Goal: Task Accomplishment & Management: Manage account settings

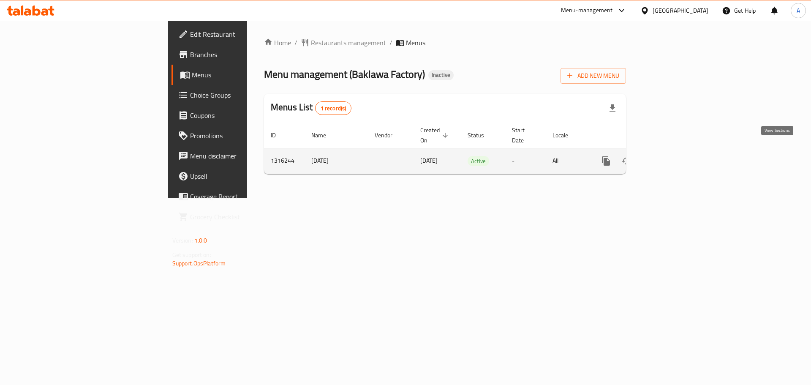
click at [677, 151] on link "enhanced table" at bounding box center [666, 161] width 20 height 20
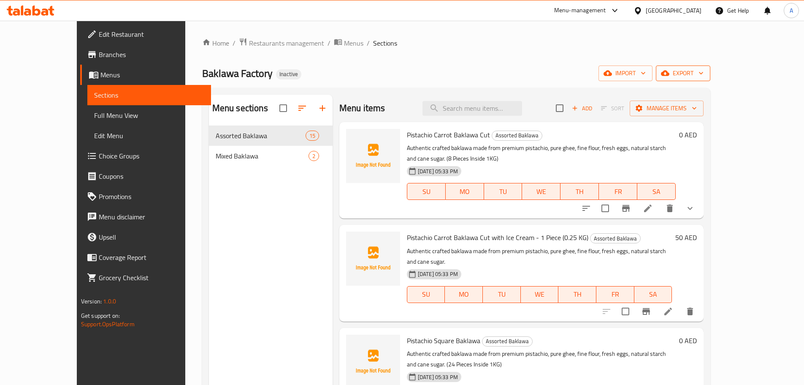
click at [704, 72] on span "export" at bounding box center [683, 73] width 41 height 11
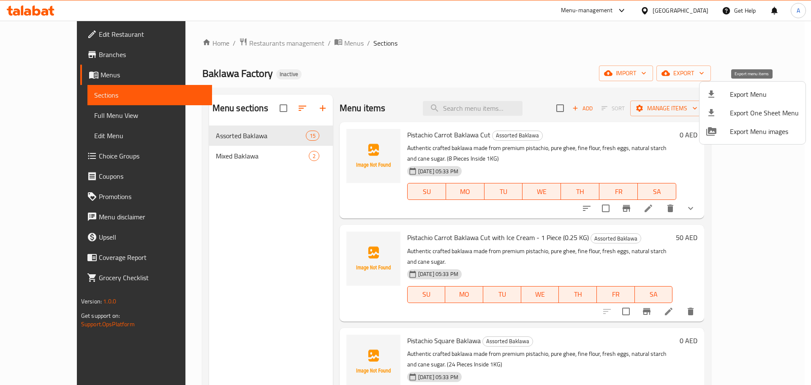
click at [746, 90] on span "Export Menu" at bounding box center [764, 94] width 69 height 10
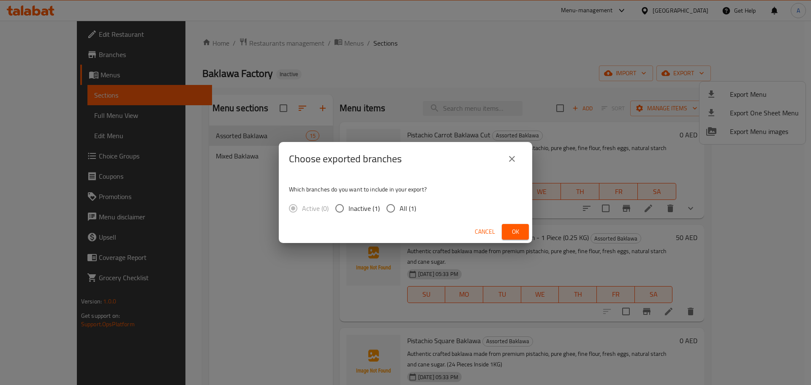
click at [404, 212] on span "All (1)" at bounding box center [407, 208] width 16 height 10
click at [399, 212] on input "All (1)" at bounding box center [391, 208] width 18 height 18
radio input "true"
click at [519, 230] on span "Ok" at bounding box center [515, 231] width 14 height 11
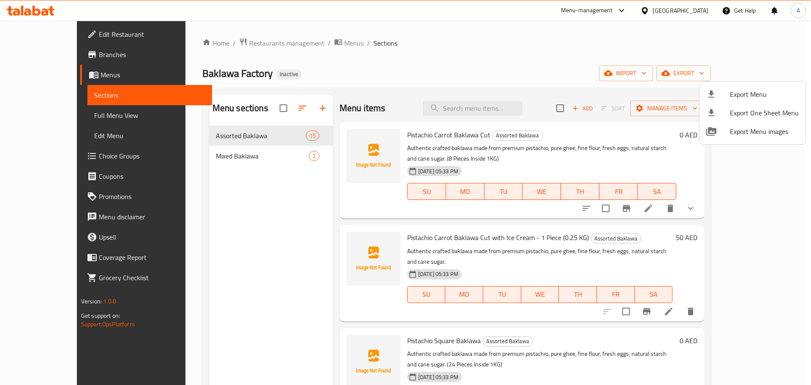
click at [67, 120] on div at bounding box center [405, 192] width 811 height 385
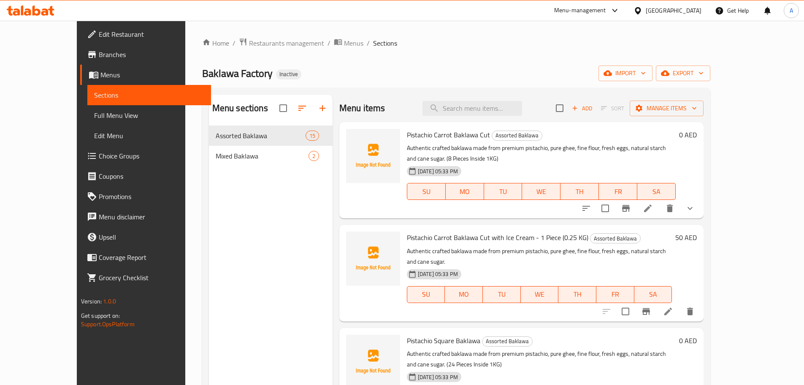
click at [94, 119] on span "Full Menu View" at bounding box center [149, 115] width 110 height 10
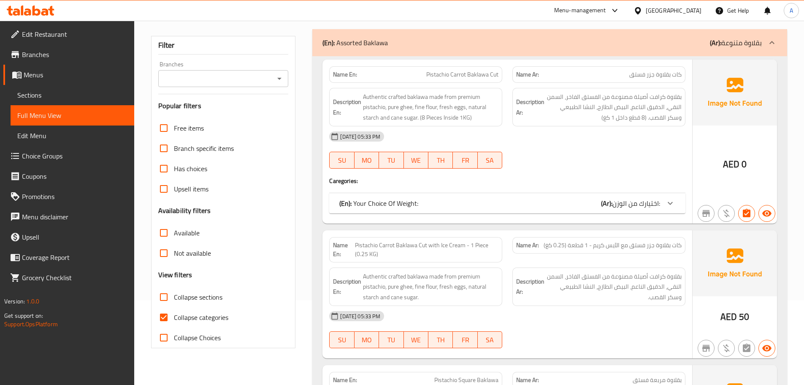
click at [398, 203] on p "(En): Your Choice Of Weight:" at bounding box center [378, 203] width 79 height 10
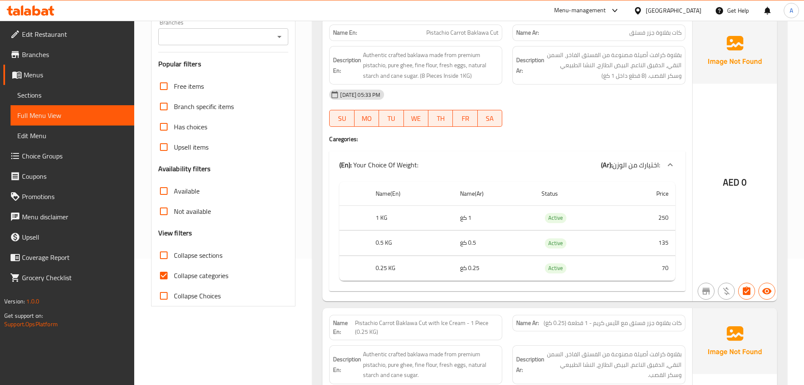
scroll to position [127, 0]
click at [160, 258] on input "Collapse sections" at bounding box center [164, 254] width 20 height 20
checkbox input "true"
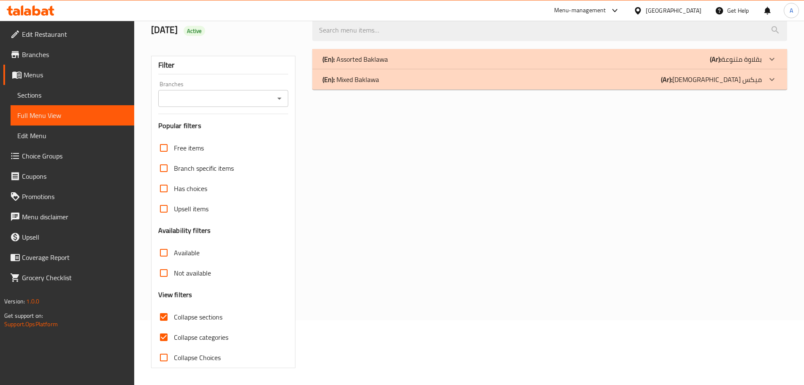
scroll to position [65, 0]
click at [381, 79] on div "(En): Mixed Baklawa (Ar): البقلاوة ميكس" at bounding box center [542, 79] width 439 height 10
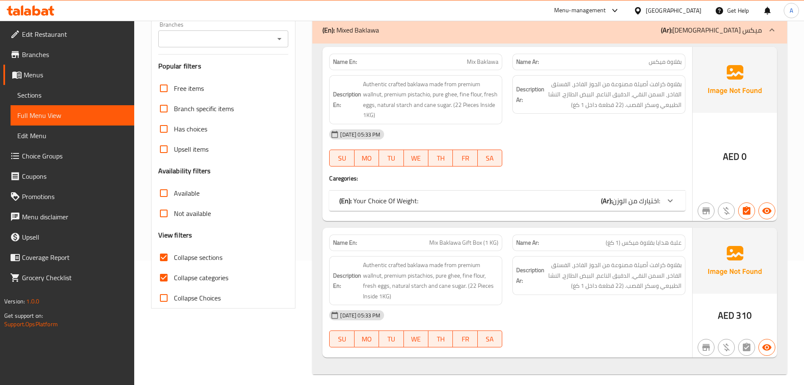
scroll to position [130, 0]
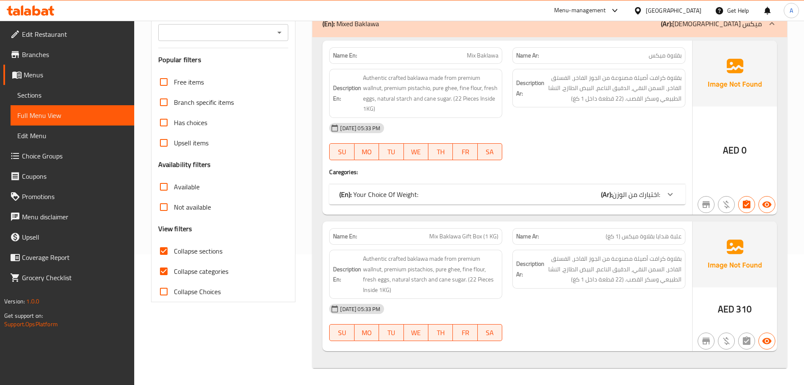
click at [453, 178] on div "Name En: Mix Baklawa Name Ar: بقلاوة ميكس Description En: Authentic crafted bak…" at bounding box center [508, 128] width 370 height 174
click at [460, 188] on div "(En): Your Choice Of Weight: (Ar): اختيارك من الوزن:" at bounding box center [507, 194] width 356 height 20
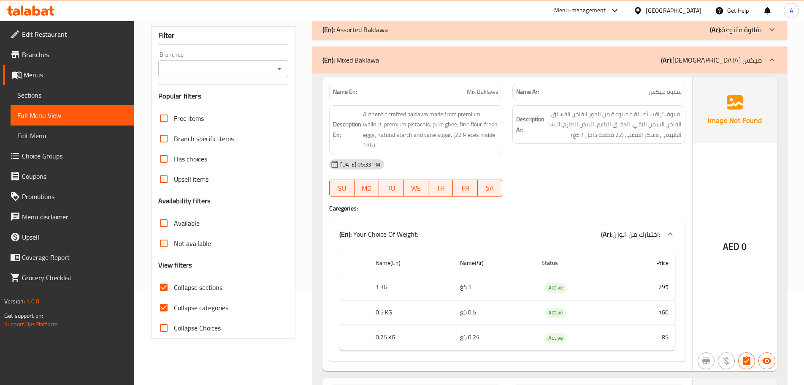
scroll to position [4, 0]
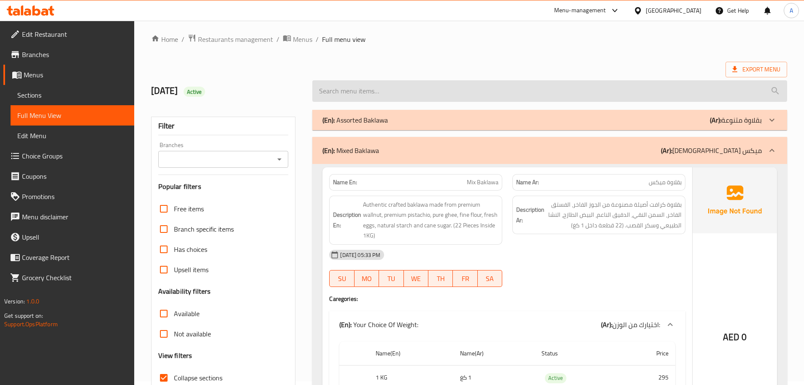
click at [419, 92] on input "search" at bounding box center [549, 91] width 475 height 22
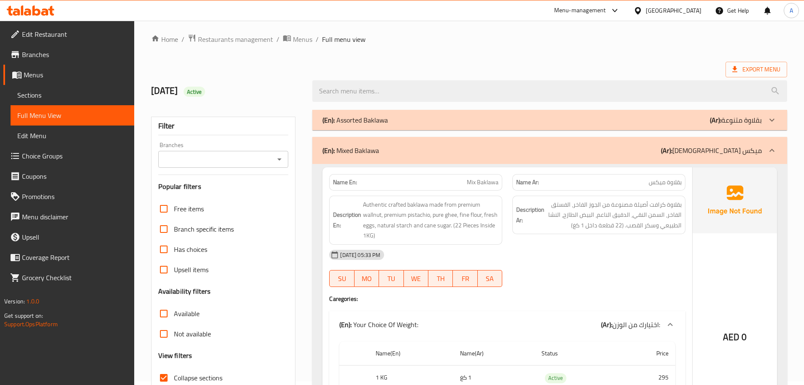
click at [388, 113] on div "(En): Assorted Baklawa (Ar): بقلاوة متنوعة" at bounding box center [549, 120] width 475 height 20
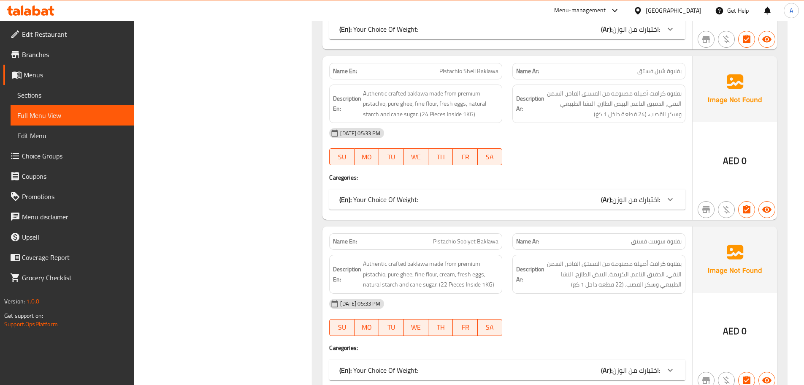
scroll to position [1200, 0]
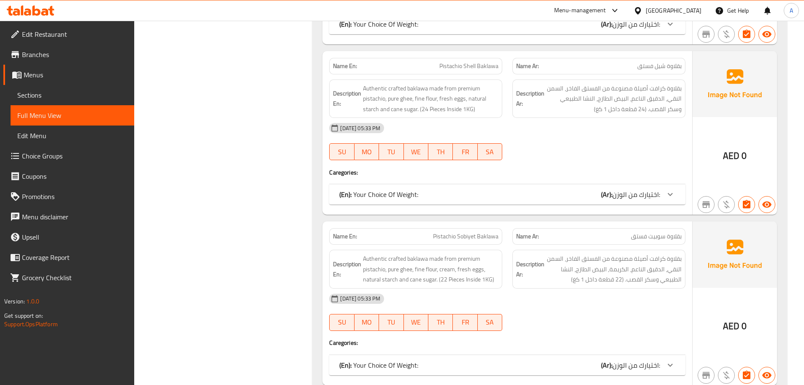
click at [38, 98] on span "Sections" at bounding box center [72, 95] width 110 height 10
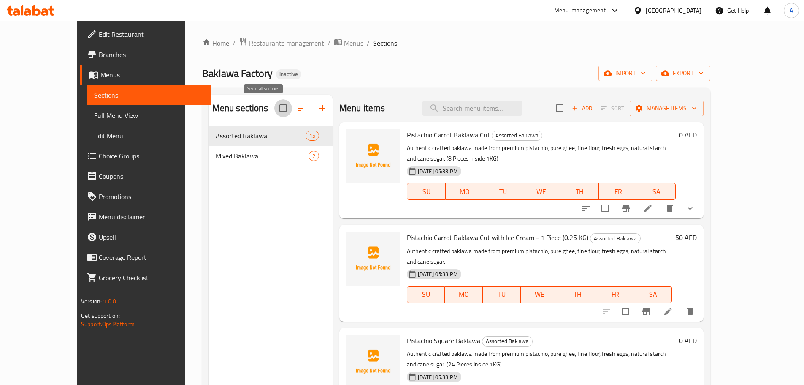
click at [274, 107] on input "checkbox" at bounding box center [283, 108] width 18 height 18
checkbox input "true"
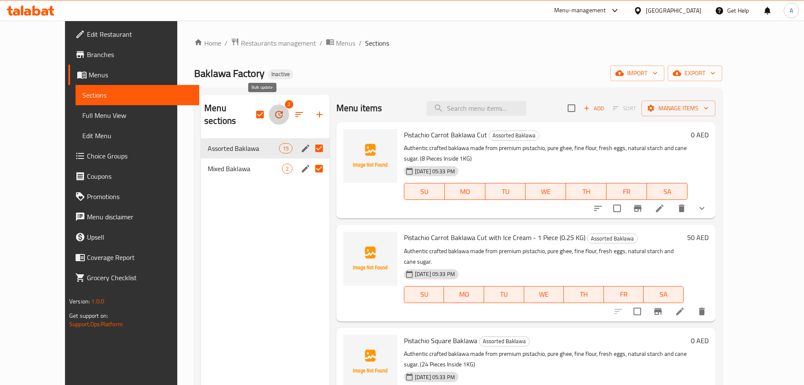
click at [274, 113] on icon "button" at bounding box center [279, 114] width 10 height 10
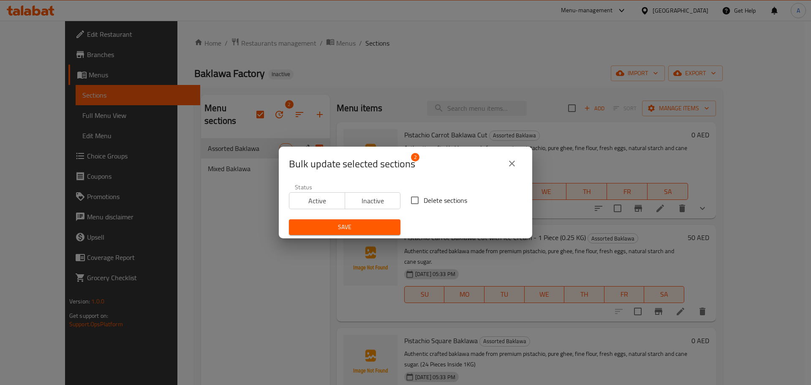
drag, startPoint x: 420, startPoint y: 193, endPoint x: 414, endPoint y: 201, distance: 10.6
click at [420, 193] on label "Delete sections" at bounding box center [436, 200] width 61 height 18
click at [420, 193] on input "Delete sections" at bounding box center [415, 200] width 18 height 18
checkbox input "true"
click at [393, 219] on button "Save" at bounding box center [344, 227] width 111 height 16
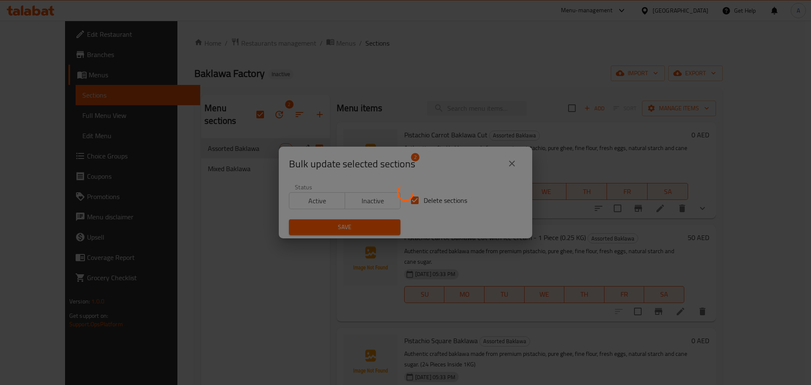
checkbox input "false"
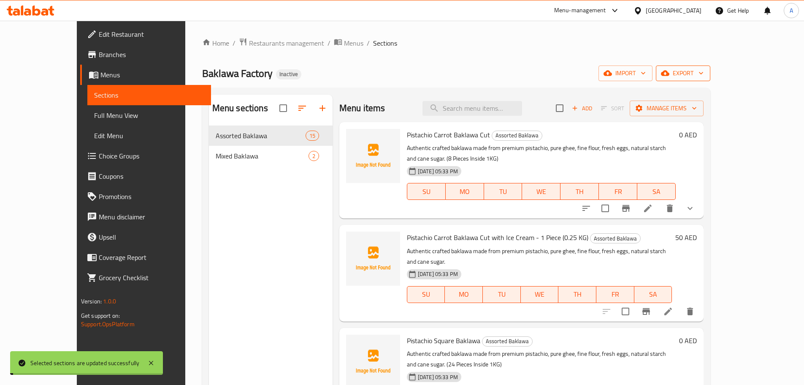
click at [704, 73] on span "export" at bounding box center [683, 73] width 41 height 11
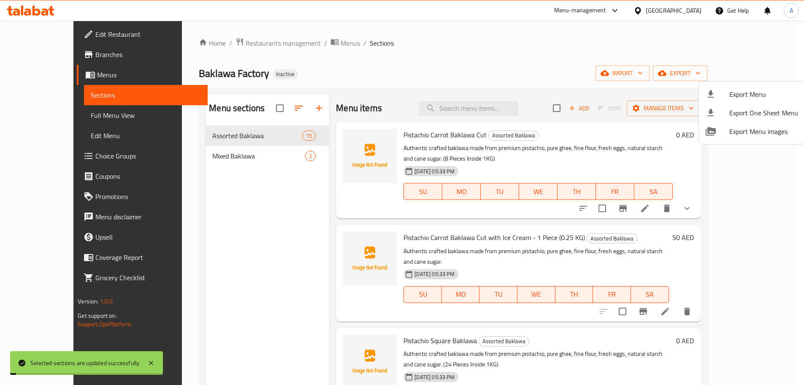
click at [707, 93] on div "Menu sections Assorted Baklawa 15 Mixed Baklawa 2 Menu items Add Sort Manage it…" at bounding box center [453, 287] width 508 height 398
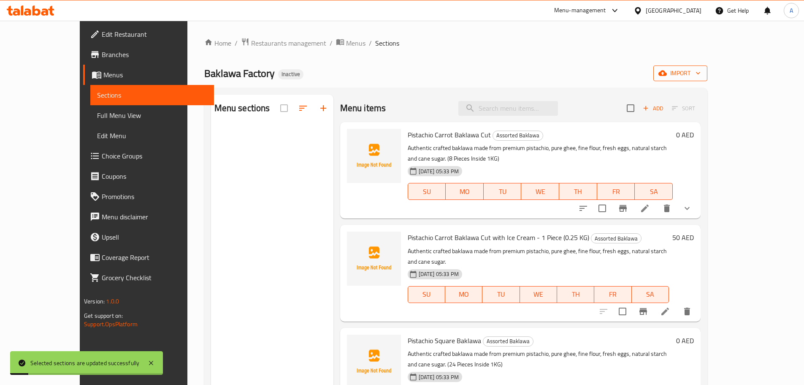
click at [701, 73] on span "import" at bounding box center [680, 73] width 41 height 11
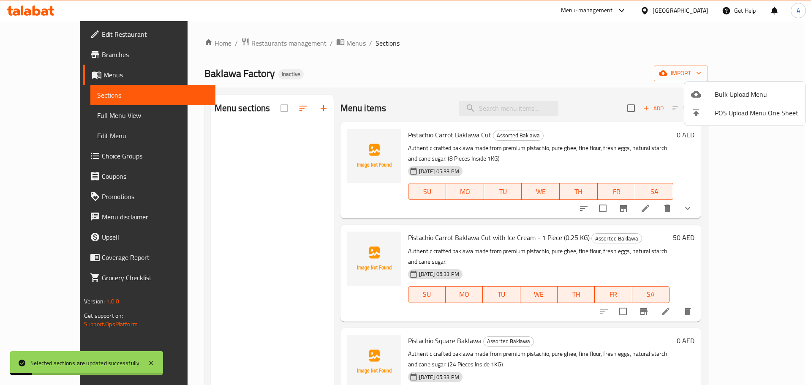
click at [748, 97] on span "Bulk Upload Menu" at bounding box center [756, 94] width 84 height 10
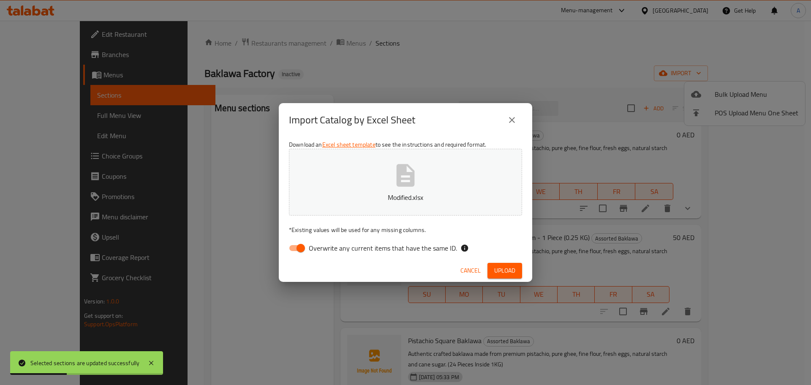
click at [447, 253] on label "Overwrite any current items that have the same ID." at bounding box center [370, 248] width 173 height 16
click at [325, 253] on input "Overwrite any current items that have the same ID." at bounding box center [301, 248] width 48 height 16
checkbox input "false"
drag, startPoint x: 497, startPoint y: 260, endPoint x: 502, endPoint y: 265, distance: 6.3
click at [498, 260] on div "Cancel Upload" at bounding box center [405, 270] width 253 height 22
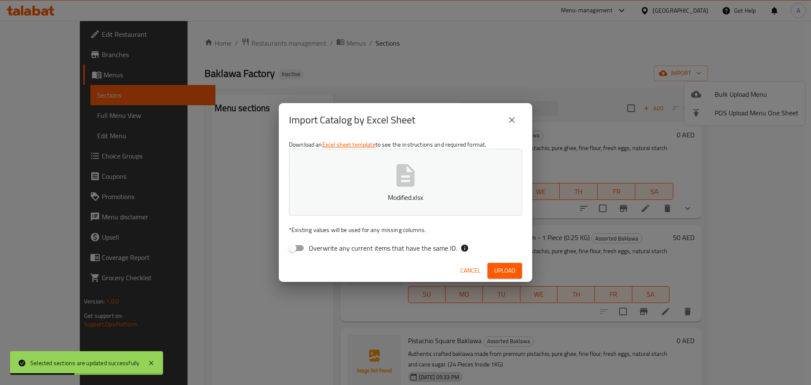
click at [502, 265] on span "Upload" at bounding box center [504, 270] width 21 height 11
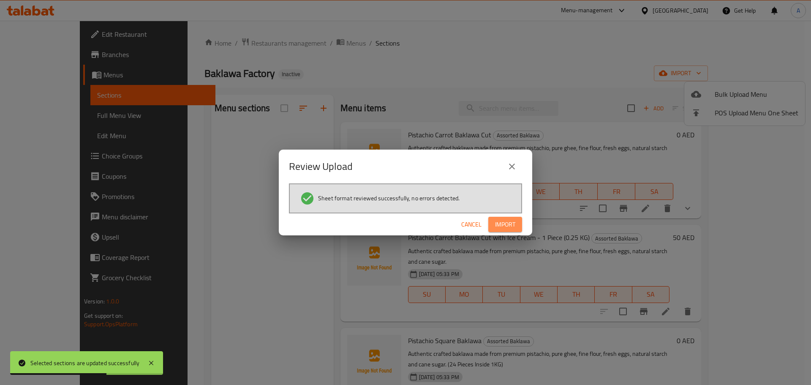
click at [510, 220] on span "Import" at bounding box center [505, 224] width 20 height 11
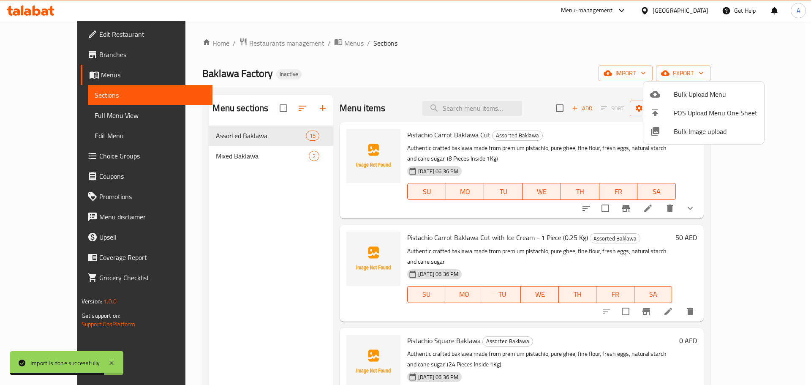
click at [79, 121] on div at bounding box center [405, 192] width 811 height 385
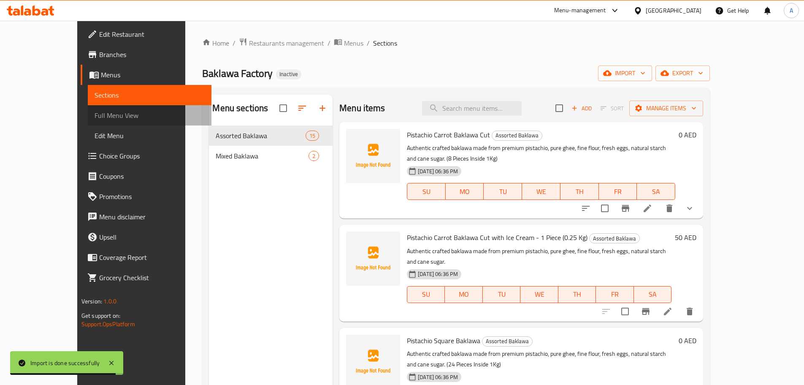
click at [88, 121] on link "Full Menu View" at bounding box center [150, 115] width 124 height 20
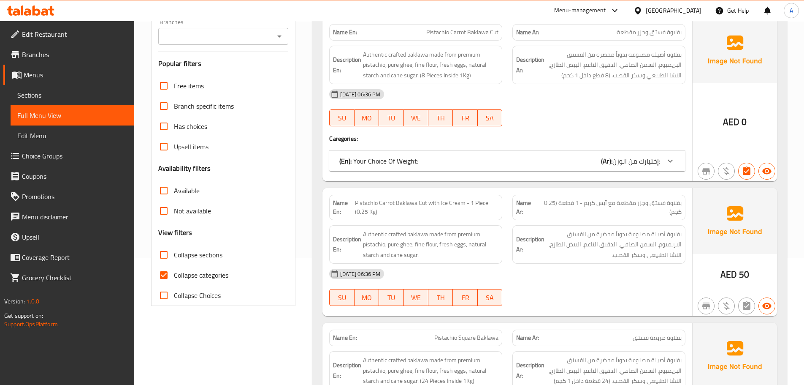
click at [157, 249] on input "Collapse sections" at bounding box center [164, 254] width 20 height 20
checkbox input "true"
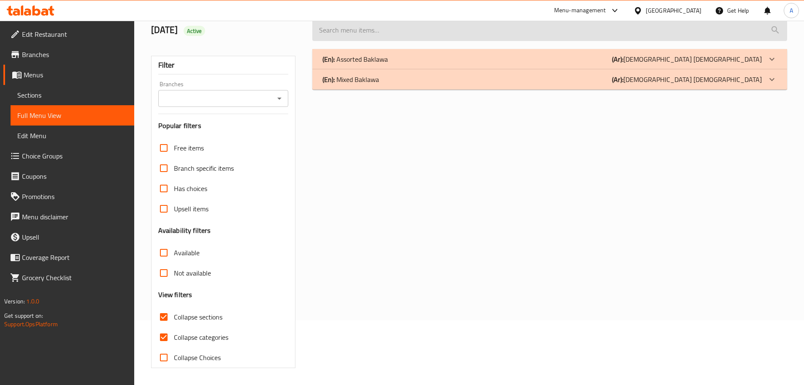
scroll to position [65, 0]
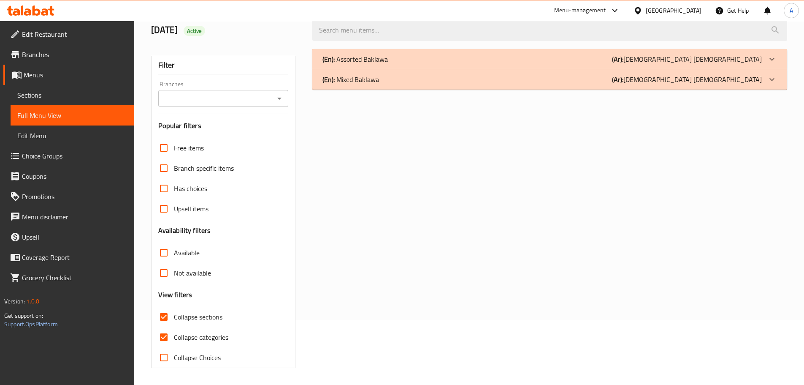
click at [595, 60] on div "(En): Assorted Baklawa (Ar): البقلاوة المتنوعة" at bounding box center [542, 59] width 439 height 10
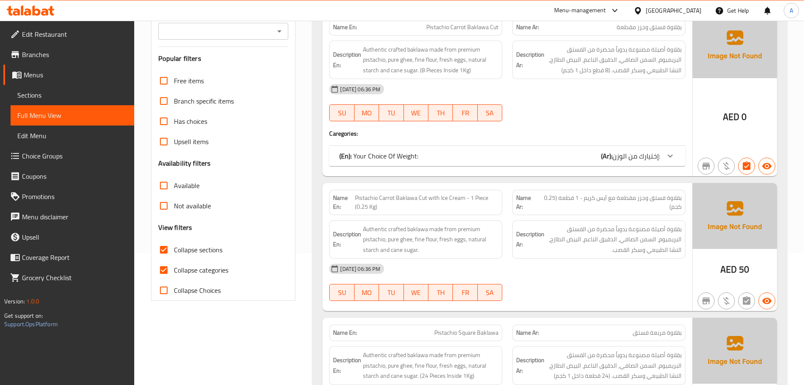
scroll to position [191, 0]
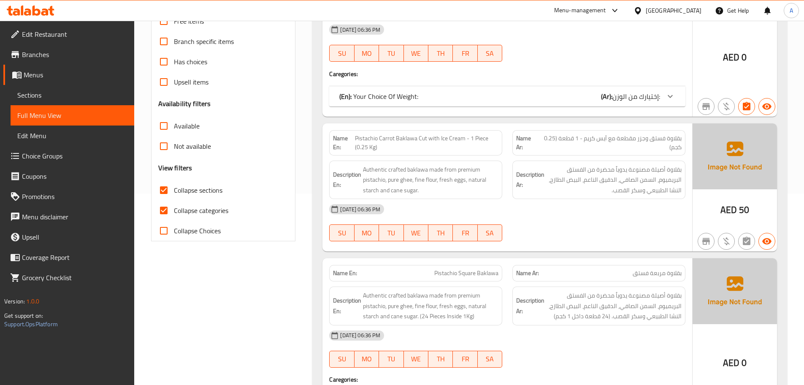
click at [159, 217] on input "Collapse categories" at bounding box center [164, 210] width 20 height 20
checkbox input "false"
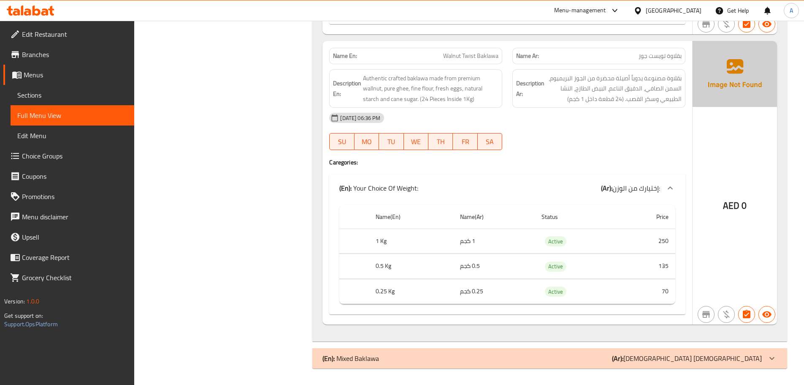
scroll to position [4041, 0]
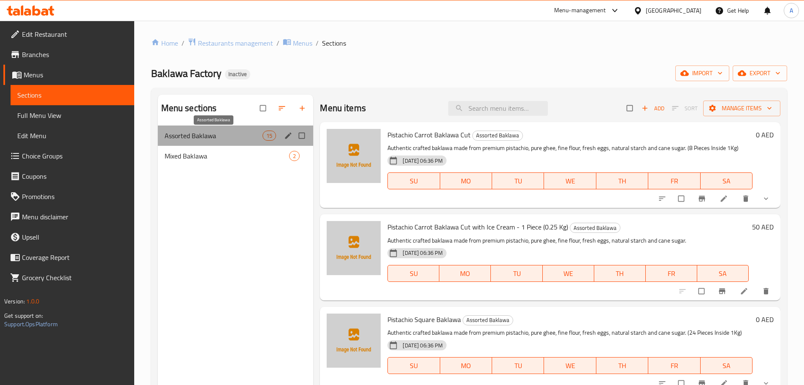
click at [243, 131] on span "Assorted Baklawa" at bounding box center [214, 135] width 98 height 10
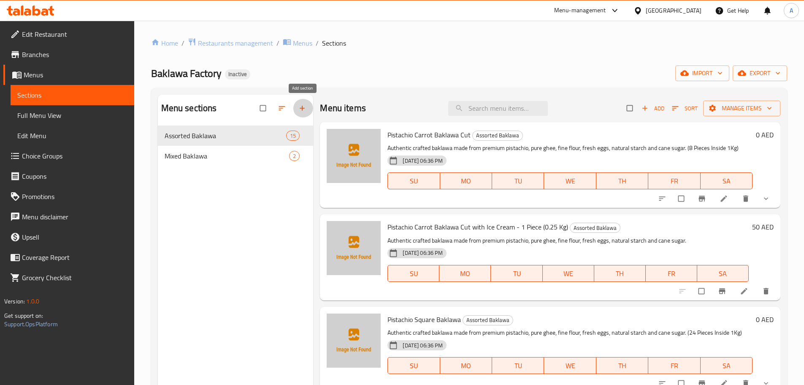
click at [303, 105] on icon "button" at bounding box center [302, 108] width 8 height 8
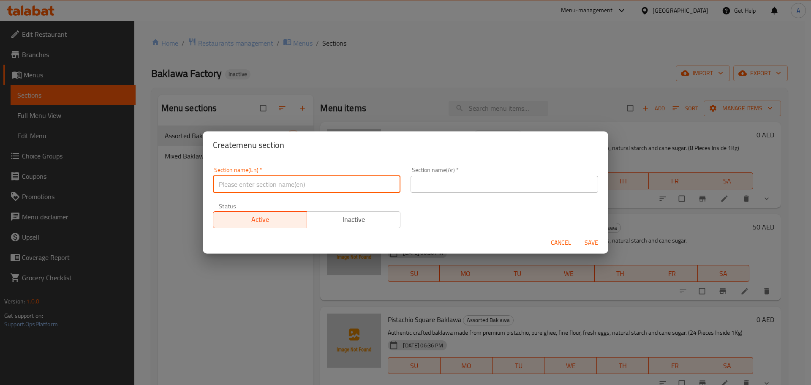
drag, startPoint x: 320, startPoint y: 183, endPoint x: 318, endPoint y: 179, distance: 4.3
click at [320, 183] on input "text" at bounding box center [306, 184] width 187 height 17
click at [551, 239] on button "Cancel" at bounding box center [560, 243] width 27 height 16
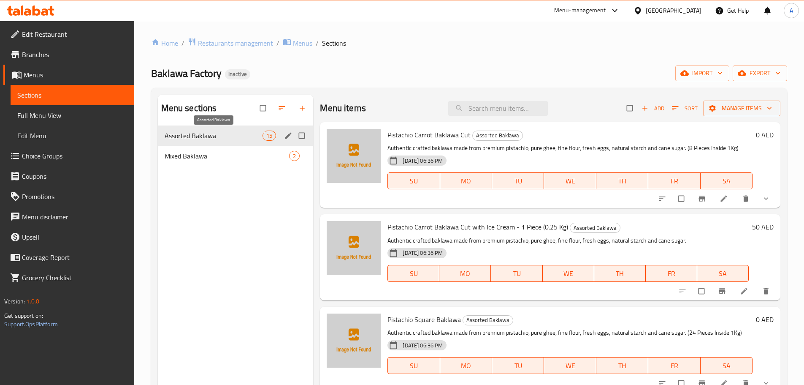
click at [222, 137] on span "Assorted Baklawa" at bounding box center [214, 135] width 98 height 10
drag, startPoint x: 222, startPoint y: 137, endPoint x: 303, endPoint y: 121, distance: 83.0
click at [222, 137] on span "Assorted Baklawa" at bounding box center [214, 135] width 98 height 10
click at [765, 108] on icon "button" at bounding box center [769, 108] width 8 height 8
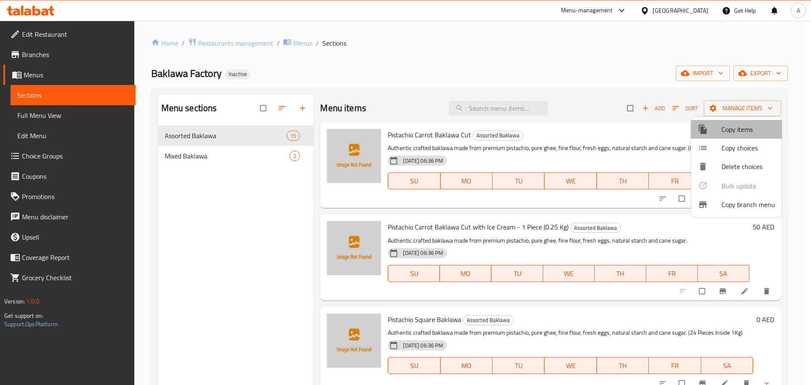
click at [750, 127] on span "Copy items" at bounding box center [748, 129] width 54 height 10
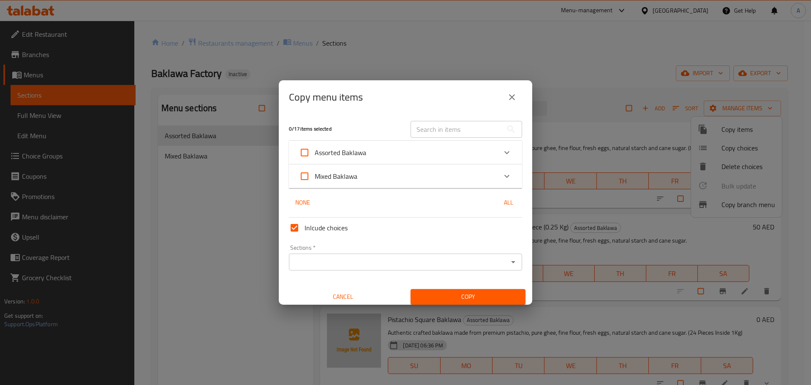
click at [382, 153] on div "Assorted Baklawa" at bounding box center [398, 152] width 198 height 20
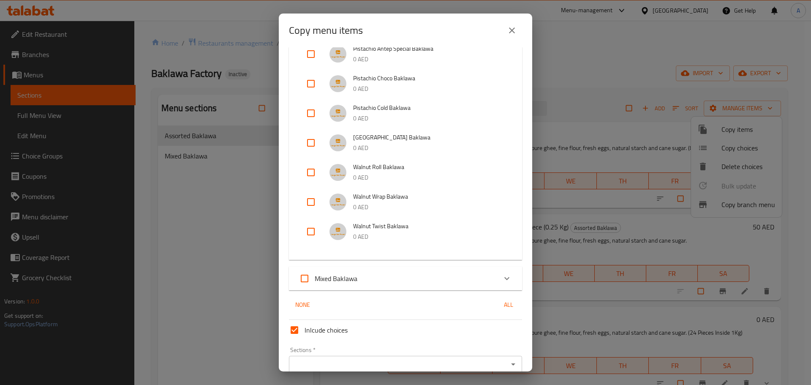
scroll to position [363, 0]
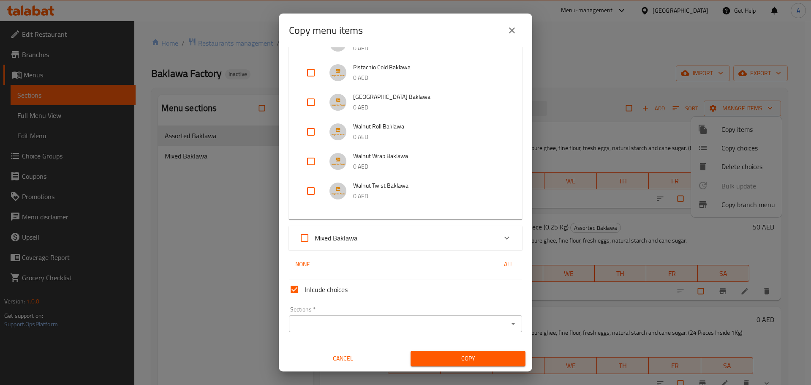
click at [312, 185] on input "checkbox" at bounding box center [311, 191] width 20 height 20
checkbox input "true"
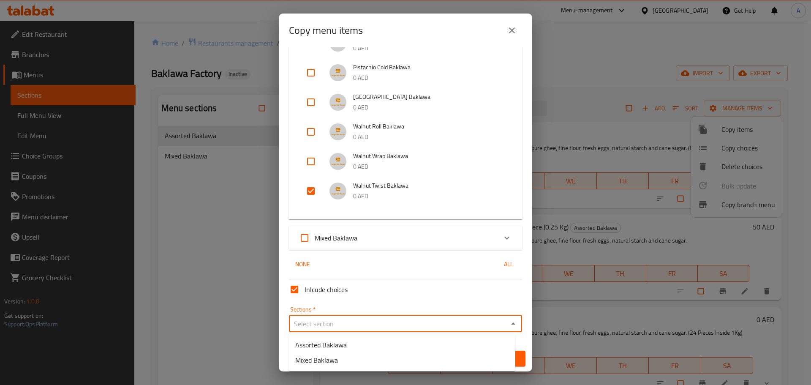
click at [431, 320] on input "Sections   *" at bounding box center [398, 323] width 214 height 12
click at [353, 342] on li "Assorted Baklawa" at bounding box center [401, 344] width 227 height 15
type input "Assorted Baklawa"
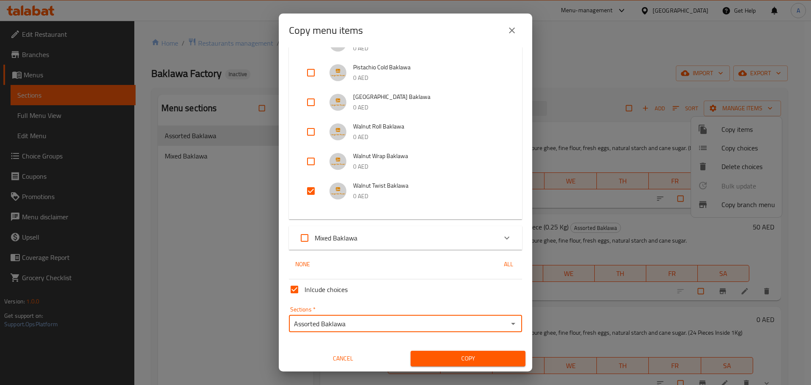
click at [472, 357] on span "Copy" at bounding box center [467, 358] width 101 height 11
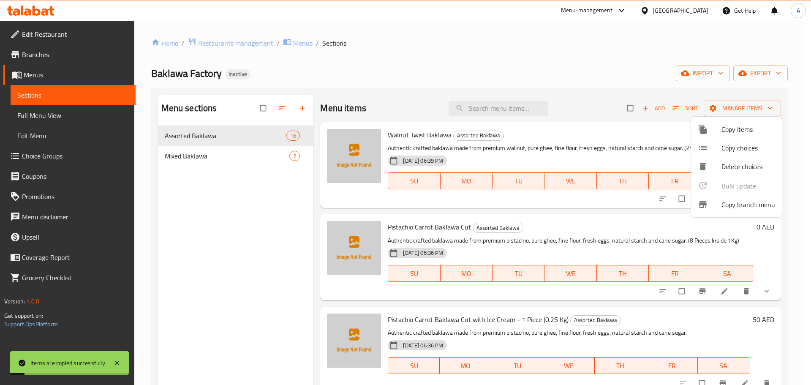
click at [421, 136] on div at bounding box center [405, 192] width 811 height 385
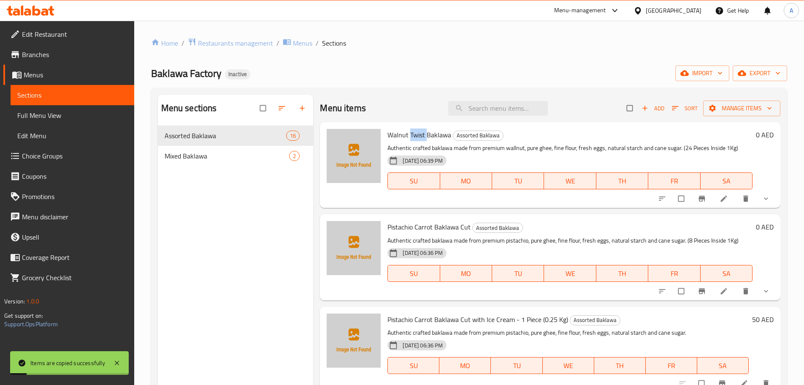
click at [421, 136] on span "Walnut Twist Baklawa" at bounding box center [420, 134] width 64 height 13
copy h6 "Walnut Twist Baklawa"
click at [655, 109] on span "Add" at bounding box center [653, 108] width 23 height 10
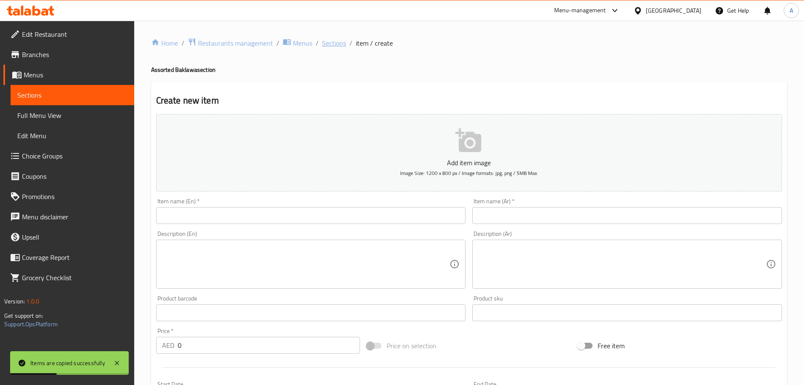
click at [336, 47] on span "Sections" at bounding box center [334, 43] width 24 height 10
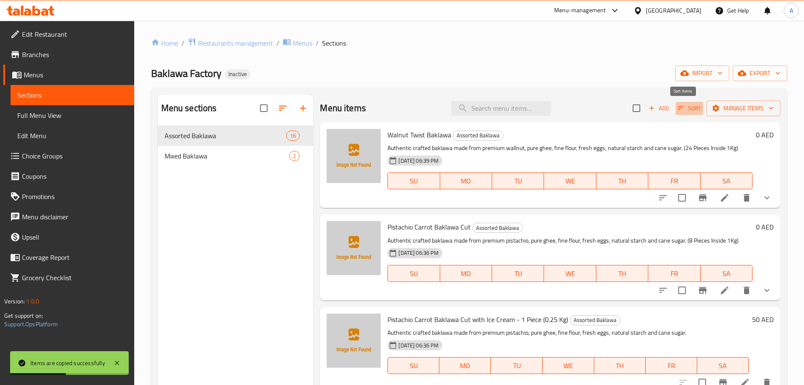
click at [689, 109] on span "Sort" at bounding box center [689, 108] width 23 height 10
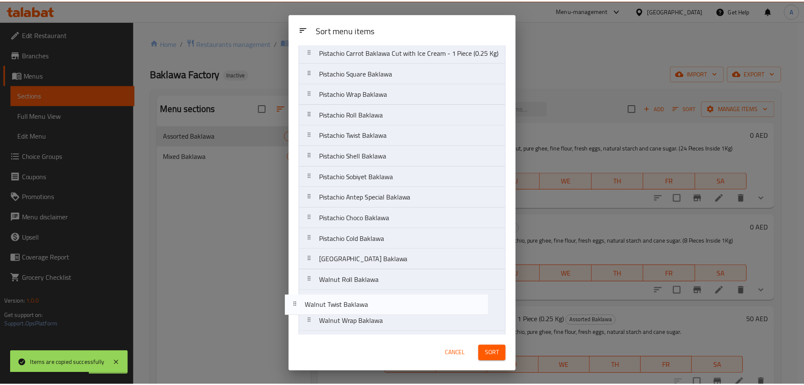
scroll to position [68, 0]
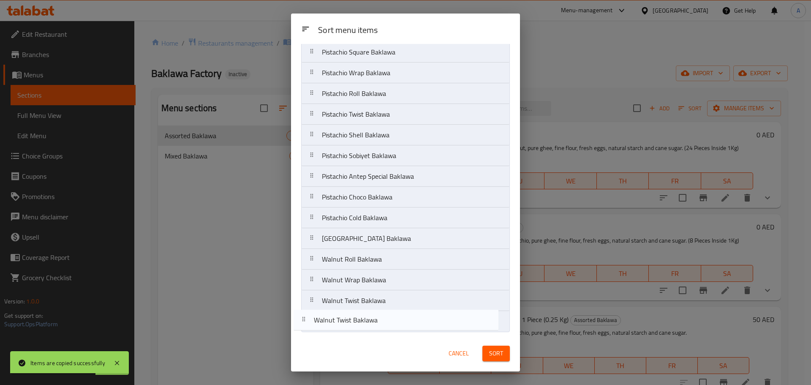
drag, startPoint x: 446, startPoint y: 84, endPoint x: 439, endPoint y: 333, distance: 249.6
click at [439, 333] on div "Sort menu items Walnut Twist Baklawa Pistachio Carrot Baklawa Cut Pistachio Car…" at bounding box center [405, 189] width 229 height 291
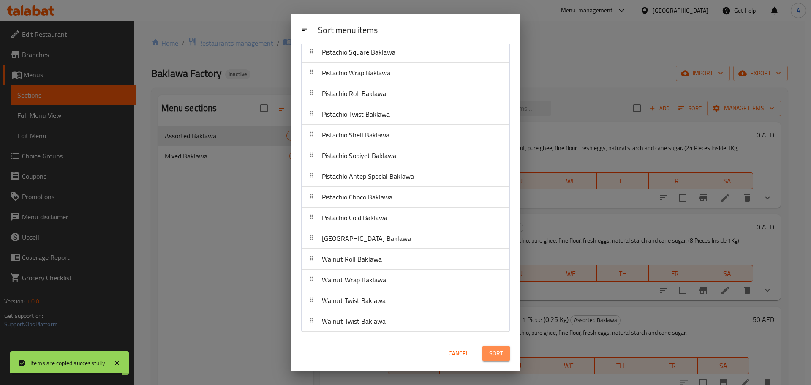
click at [502, 358] on button "Sort" at bounding box center [495, 353] width 27 height 16
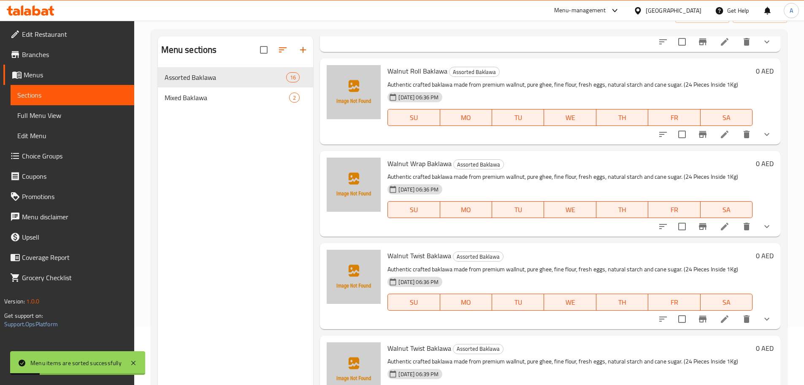
scroll to position [118, 0]
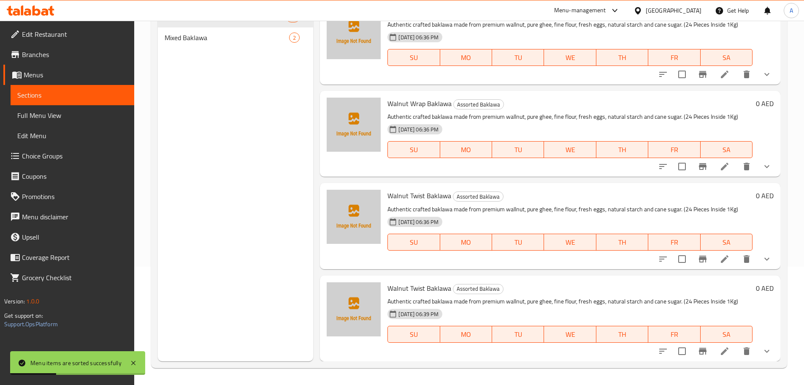
click at [713, 348] on li at bounding box center [725, 350] width 24 height 15
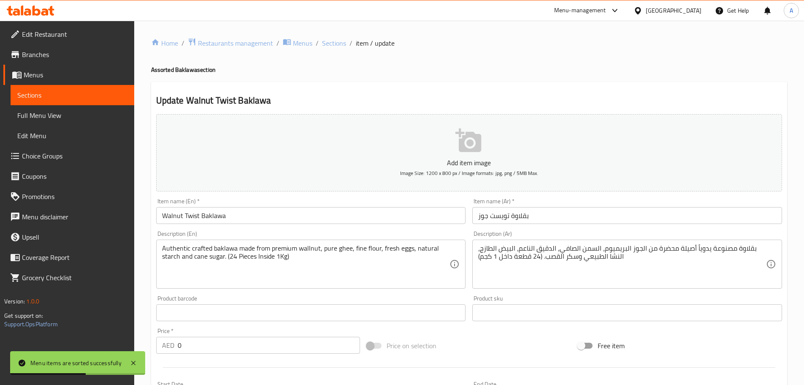
click at [237, 221] on input "Walnut Twist Baklawa" at bounding box center [311, 215] width 310 height 17
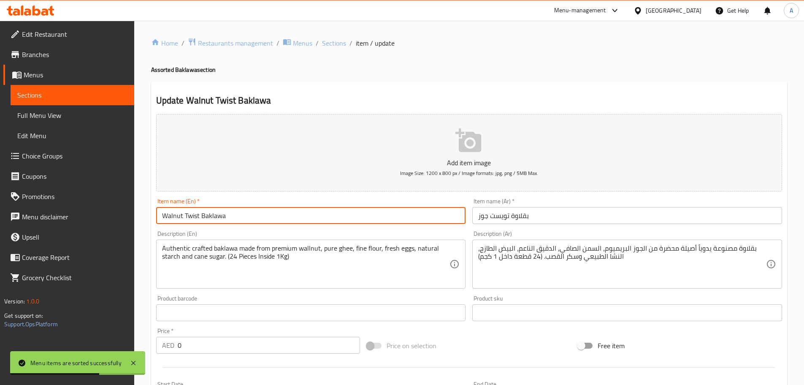
drag, startPoint x: 202, startPoint y: 215, endPoint x: 138, endPoint y: 214, distance: 63.3
click at [138, 214] on div "Home / Restaurants management / Menus / Sections / item / update Assorted Bakla…" at bounding box center [469, 330] width 670 height 619
paste input "Nutsfree (on-order)"
drag, startPoint x: 187, startPoint y: 216, endPoint x: 220, endPoint y: 216, distance: 32.9
click at [220, 216] on input "Nutsfree (on-order) Baklawa" at bounding box center [311, 215] width 310 height 17
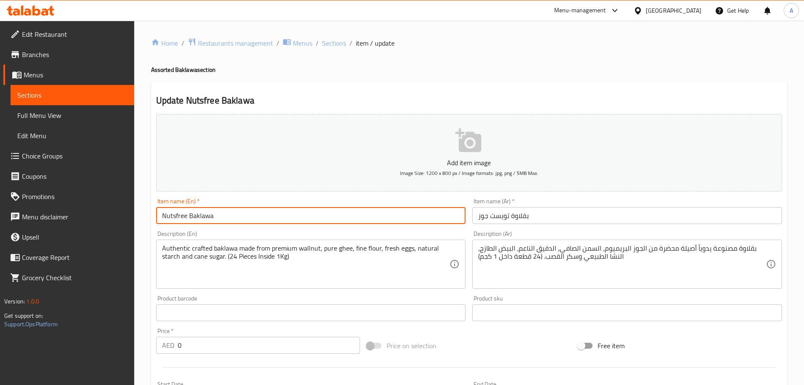
click at [249, 216] on input "Nutsfree Baklawa" at bounding box center [311, 215] width 310 height 17
paste input "(on-order)"
type input "Nutsfree Baklawa (on-order)"
click at [549, 214] on input "بقلاوة تويست جوز" at bounding box center [627, 215] width 310 height 17
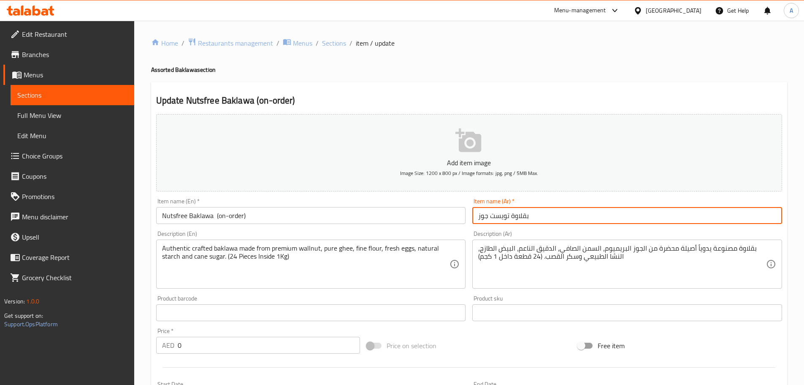
click at [549, 214] on input "بقلاوة تويست جوز" at bounding box center [627, 215] width 310 height 17
click at [737, 219] on input "بقلاوة تويست جوز" at bounding box center [627, 215] width 310 height 17
drag, startPoint x: 758, startPoint y: 217, endPoint x: 673, endPoint y: 217, distance: 85.7
click at [673, 217] on input "بقلاوة تويست جوز" at bounding box center [627, 215] width 310 height 17
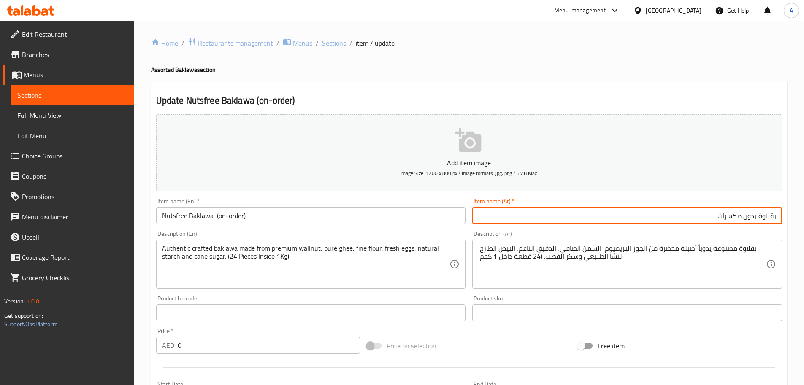
paste input "(حسب الطلب)"
type input "بقلاوة بدون مكسرات (حسب الطلب)"
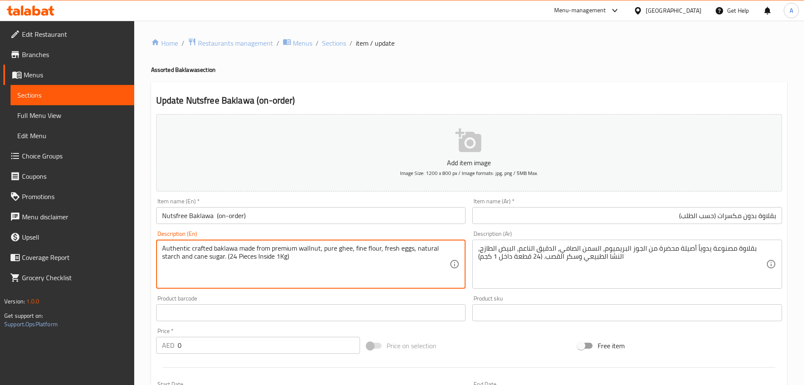
drag, startPoint x: 271, startPoint y: 248, endPoint x: 322, endPoint y: 248, distance: 51.5
type textarea "Authentic crafted baklawa made from pure ghee, fine flour, fresh eggs, natural …"
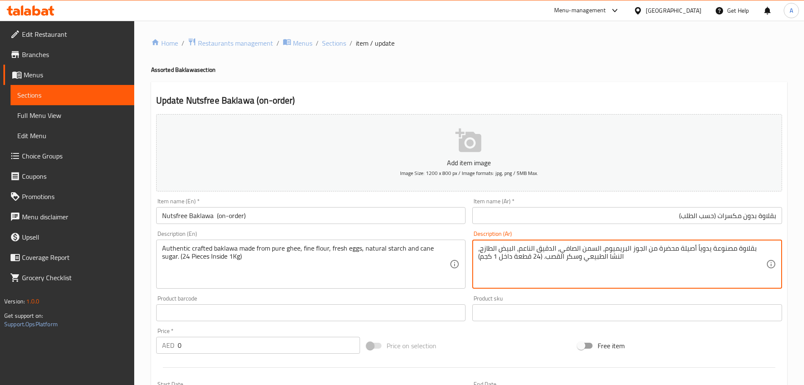
drag, startPoint x: 641, startPoint y: 250, endPoint x: 599, endPoint y: 255, distance: 42.6
type textarea "بقلاوة مصنوعة يدوياً أصيلة محضرة من السمن الصافي، الدقيق الناعم، البيض الطازج، …"
click at [590, 212] on input "بقلاوة بدون مكسرات (حسب الطلب)" at bounding box center [627, 215] width 310 height 17
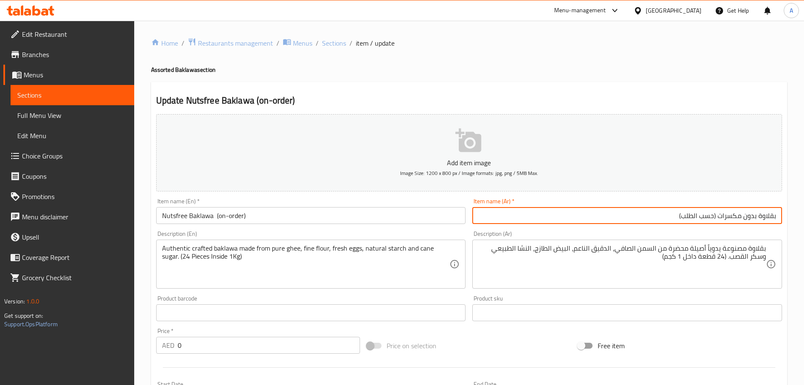
click at [380, 211] on input "Nutsfree Baklawa (on-order)" at bounding box center [311, 215] width 310 height 17
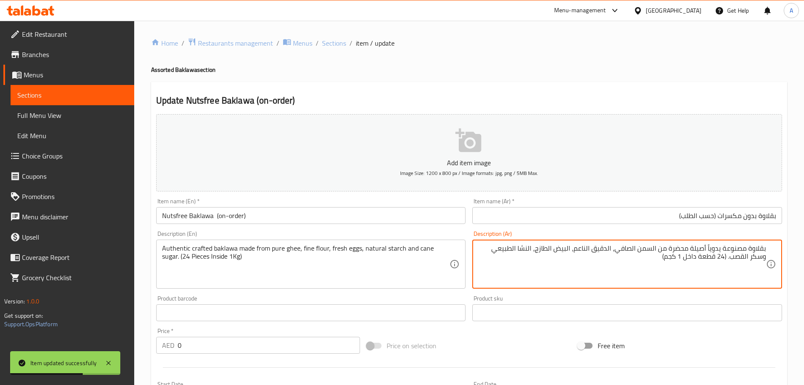
drag, startPoint x: 766, startPoint y: 247, endPoint x: 534, endPoint y: 225, distance: 232.8
click at [534, 207] on div "Item name (Ar)   * بقلاوة بدون مكسرات (حسب الطلب) Item name (Ar) *" at bounding box center [627, 211] width 310 height 26
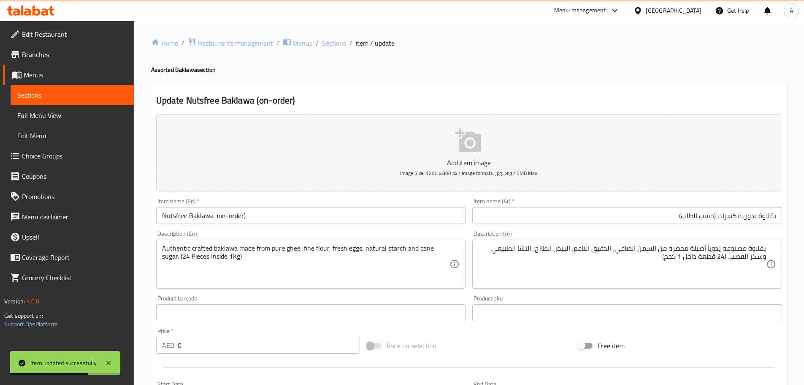
click at [537, 213] on input "بقلاوة بدون مكسرات (حسب الطلب)" at bounding box center [627, 215] width 310 height 17
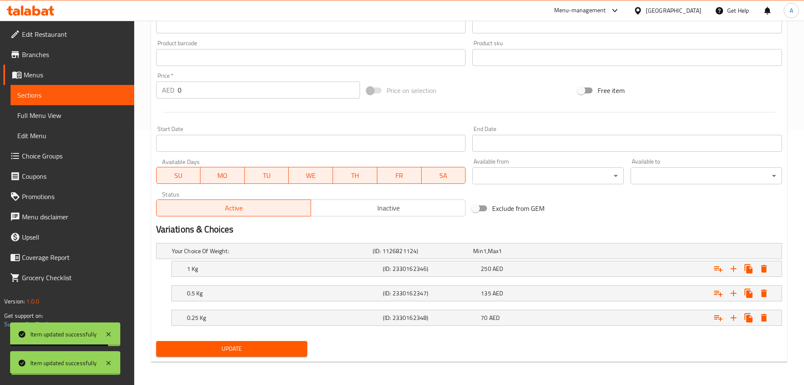
scroll to position [255, 0]
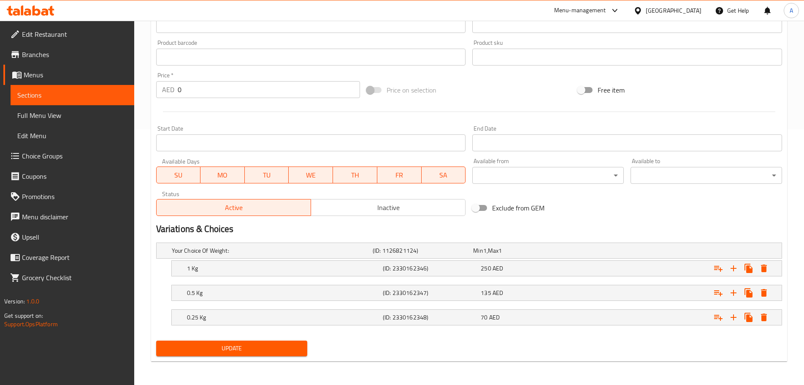
click at [43, 29] on span "Edit Restaurant" at bounding box center [75, 34] width 106 height 10
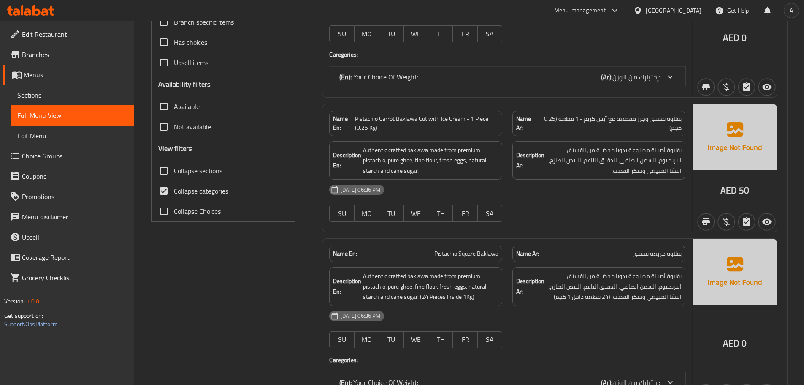
scroll to position [211, 0]
click at [155, 165] on input "Collapse sections" at bounding box center [164, 170] width 20 height 20
checkbox input "true"
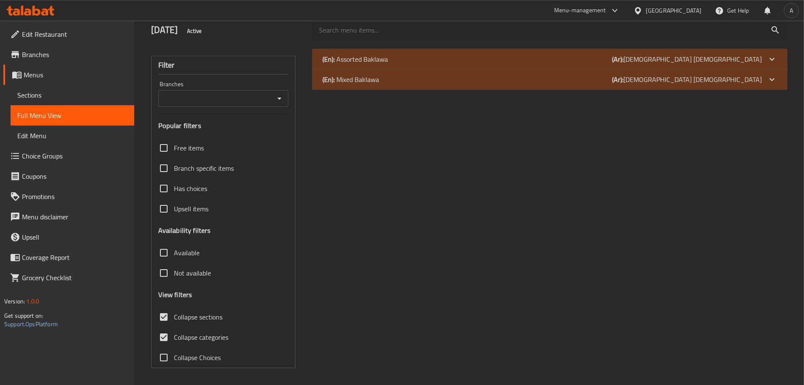
scroll to position [65, 0]
drag, startPoint x: 700, startPoint y: 119, endPoint x: 560, endPoint y: 21, distance: 170.5
click at [699, 119] on div "(En): Assorted Baklawa (Ar): البقلاوة المتنوعة Name En: Pistachio Carrot Baklaw…" at bounding box center [549, 208] width 485 height 329
click at [545, 41] on div at bounding box center [549, 30] width 485 height 32
click at [545, 40] on input "search" at bounding box center [549, 30] width 475 height 22
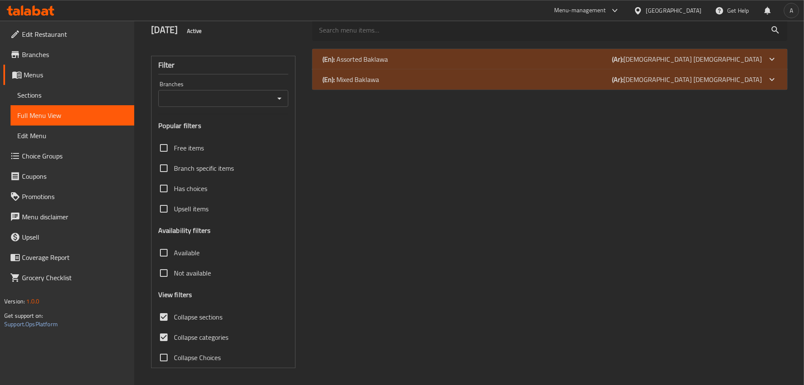
click at [537, 36] on input "search" at bounding box center [549, 30] width 475 height 22
paste input "Pistachio Shell Baklawa"
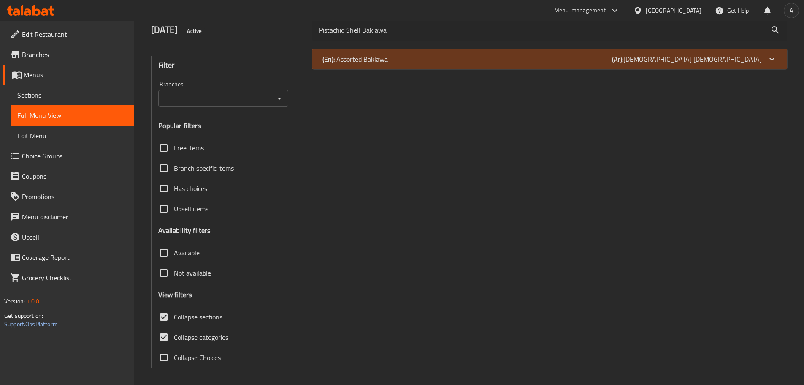
type input "Pistachio Shell Baklawa"
click at [441, 56] on div "(En): Assorted Baklawa (Ar): البقلاوة المتنوعة" at bounding box center [542, 59] width 439 height 10
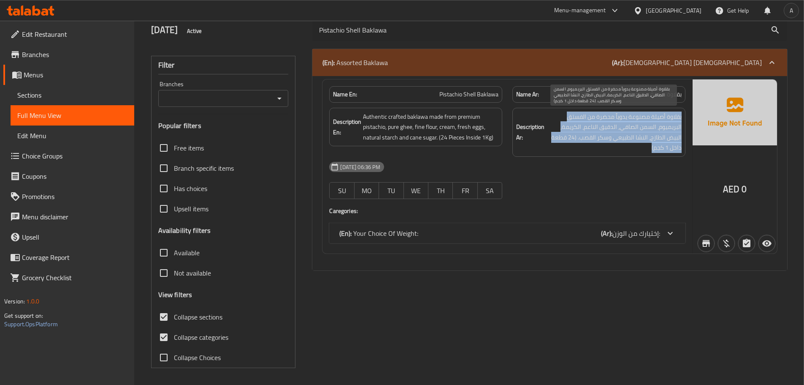
drag, startPoint x: 681, startPoint y: 117, endPoint x: 561, endPoint y: 153, distance: 125.2
click at [564, 153] on div "Description Ar: بقلاوة أصيلة مصنوعة يدوياً محضرة من الفستق البريميوم، السمن الص…" at bounding box center [599, 132] width 173 height 49
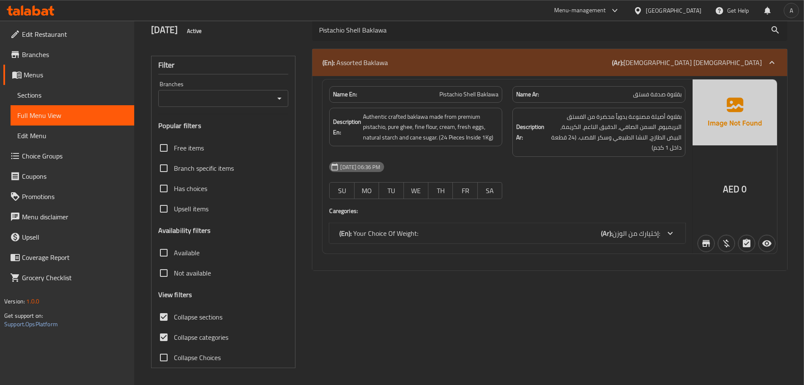
click at [393, 37] on input "Pistachio Shell Baklawa" at bounding box center [549, 30] width 475 height 22
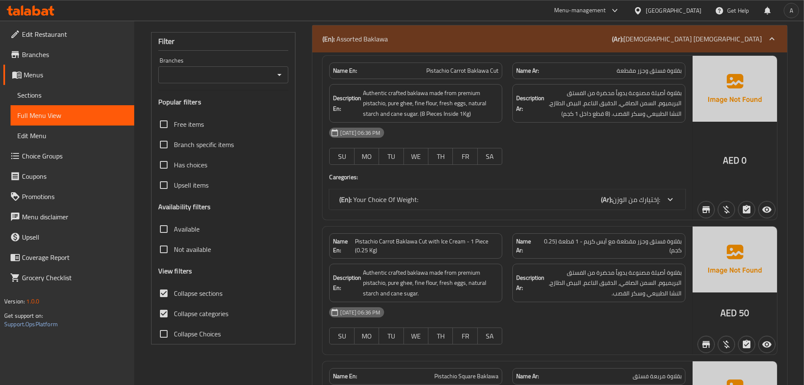
scroll to position [130, 0]
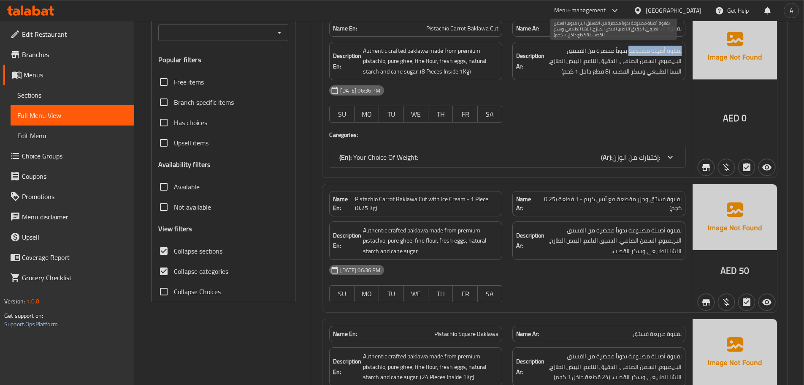
drag, startPoint x: 682, startPoint y: 50, endPoint x: 630, endPoint y: 52, distance: 52.0
click at [630, 52] on div "Description Ar: بقلاوة أصيلة مصنوعة يدوياً محضرة من الفستق البريميوم، السمن الص…" at bounding box center [599, 61] width 173 height 39
drag, startPoint x: 667, startPoint y: 48, endPoint x: 677, endPoint y: 49, distance: 9.7
click at [668, 48] on span "بقلاوة أصيلة مصنوعة يدوياً محضرة من الفستق البريميوم، السمن الصافي، الدقيق النا…" at bounding box center [614, 61] width 136 height 31
click at [681, 53] on span "بقلاوة أصيلة مصنوعة يدوياً محضرة من الفستق البريميوم، السمن الصافي، الدقيق النا…" at bounding box center [614, 61] width 136 height 31
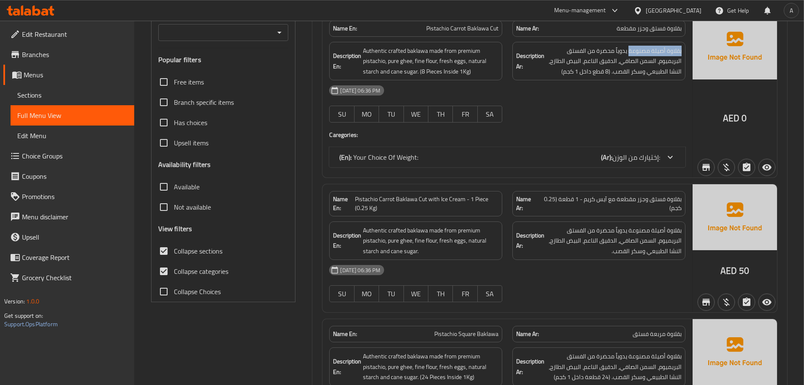
drag, startPoint x: 683, startPoint y: 49, endPoint x: 674, endPoint y: 46, distance: 9.6
click at [682, 49] on div "Description Ar: بقلاوة أصيلة مصنوعة يدوياً محضرة من الفستق البريميوم، السمن الص…" at bounding box center [599, 61] width 173 height 39
click at [675, 46] on span "بقلاوة أصيلة مصنوعة يدوياً محضرة من الفستق البريميوم، السمن الصافي، الدقيق النا…" at bounding box center [614, 61] width 136 height 31
click at [680, 48] on span "بقلاوة أصيلة مصنوعة يدوياً محضرة من الفستق البريميوم، السمن الصافي، الدقيق النا…" at bounding box center [614, 61] width 136 height 31
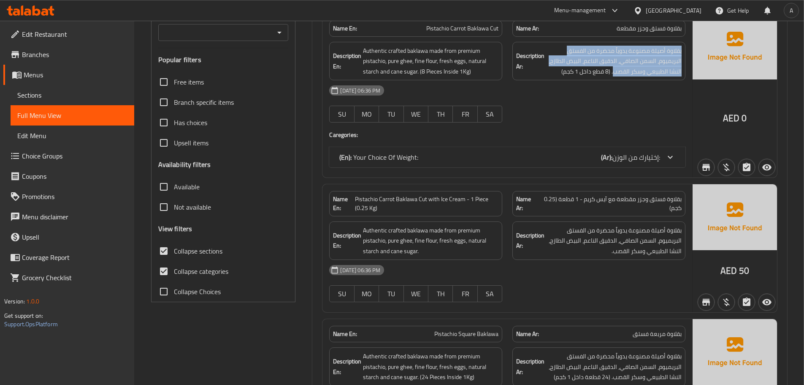
drag, startPoint x: 681, startPoint y: 51, endPoint x: 614, endPoint y: 77, distance: 72.0
click at [614, 77] on div "Description Ar: بقلاوة أصيلة مصنوعة يدوياً محضرة من الفستق البريميوم، السمن الص…" at bounding box center [599, 61] width 173 height 39
copy span "بقلاوة أصيلة مصنوعة يدوياً محضرة من الفستق البريميوم، السمن الصافي، الدقيق النا…"
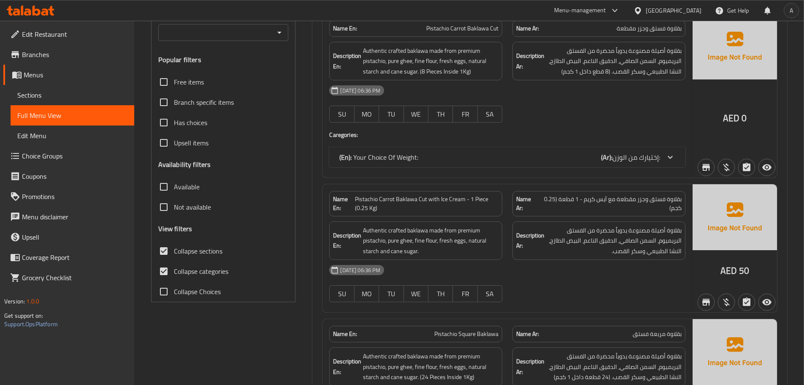
scroll to position [1508, 0]
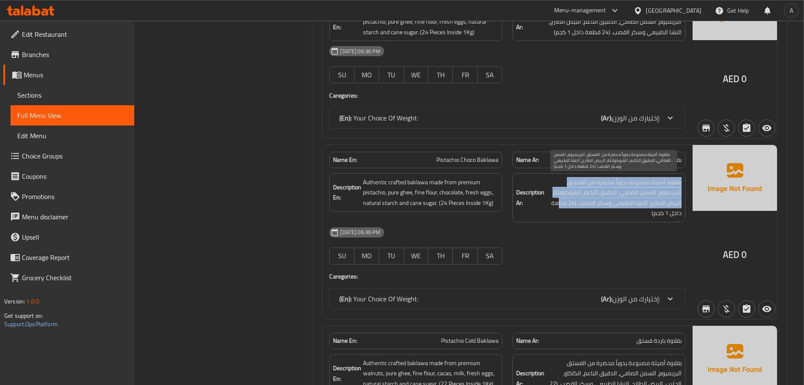
drag, startPoint x: 682, startPoint y: 182, endPoint x: 562, endPoint y: 202, distance: 121.7
click at [562, 202] on div "Description Ar: بقلاوة أصيلة مصنوعة يدوياً محضرة من الفستق البريميوم، السمن الص…" at bounding box center [599, 197] width 173 height 49
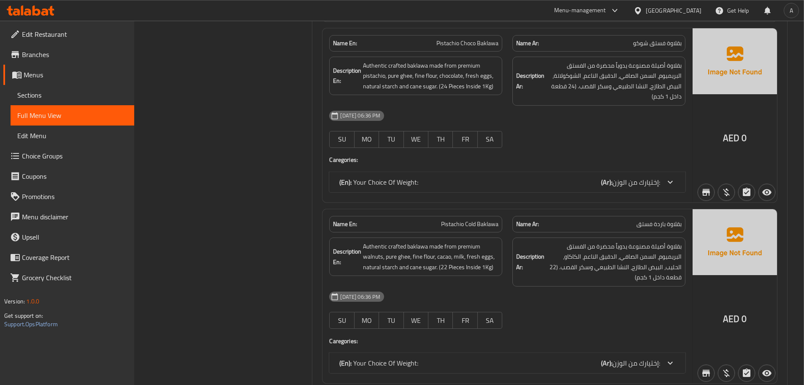
scroll to position [1638, 0]
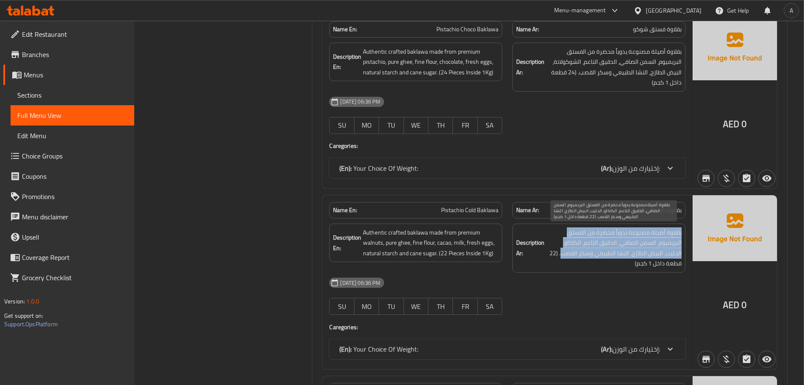
drag, startPoint x: 681, startPoint y: 233, endPoint x: 564, endPoint y: 249, distance: 118.5
click at [564, 249] on span "بقلاوة أصيلة مصنوعة يدوياً محضرة من الفستق البريميوم، السمن الصافي، الدقيق النا…" at bounding box center [614, 247] width 136 height 41
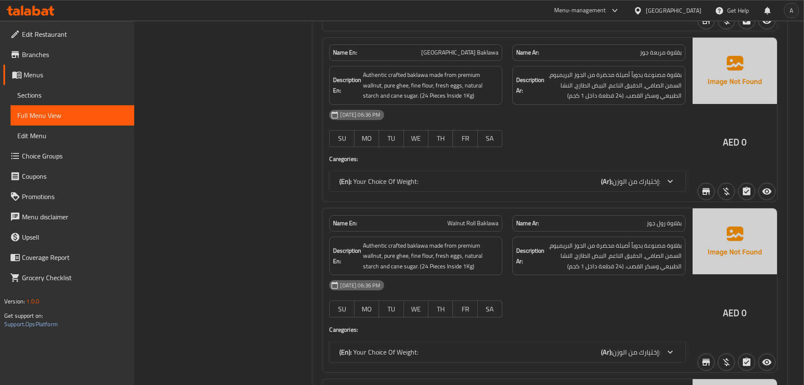
scroll to position [1996, 0]
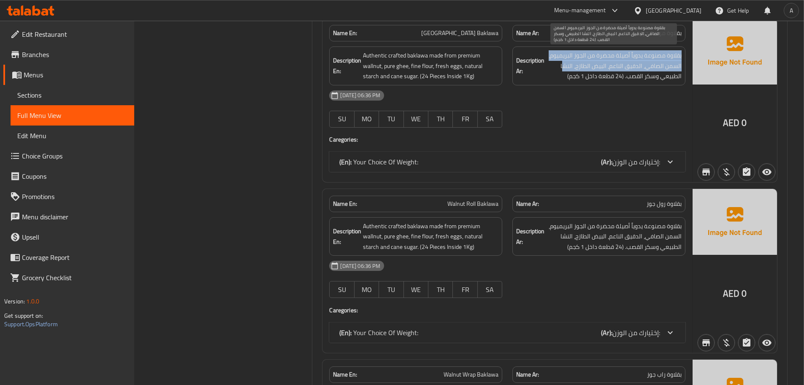
drag, startPoint x: 681, startPoint y: 57, endPoint x: 659, endPoint y: 70, distance: 25.7
click at [567, 68] on span "بقلاوة مصنوعة يدوياً أصيلة محضرة من الجوز البريميوم، السمن الصافي، الدقيق الناع…" at bounding box center [614, 65] width 136 height 31
click at [663, 72] on span "بقلاوة مصنوعة يدوياً أصيلة محضرة من الجوز البريميوم، السمن الصافي، الدقيق الناع…" at bounding box center [614, 65] width 136 height 31
click at [621, 77] on span "بقلاوة مصنوعة يدوياً أصيلة محضرة من الجوز البريميوم، السمن الصافي، الدقيق الناع…" at bounding box center [614, 65] width 136 height 31
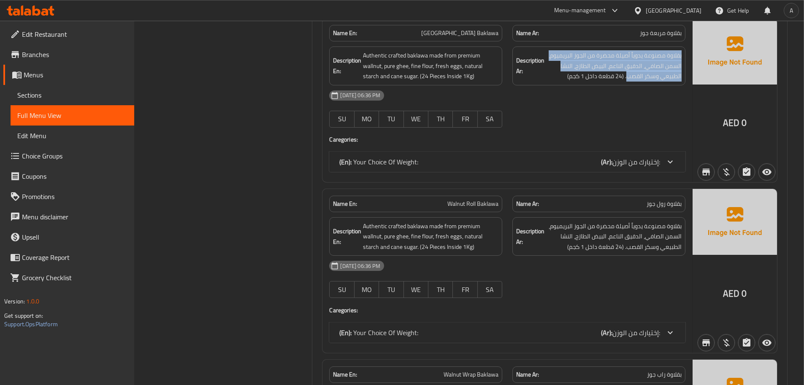
drag, startPoint x: 627, startPoint y: 78, endPoint x: 686, endPoint y: 57, distance: 62.1
click at [686, 57] on div "Description Ar: بقلاوة مصنوعة يدوياً أصيلة محضرة من الجوز البريميوم، السمن الصا…" at bounding box center [598, 65] width 183 height 49
copy span "بقلاوة مصنوعة يدوياً أصيلة محضرة من الجوز البريميوم، السمن الصافي، الدقيق الناع…"
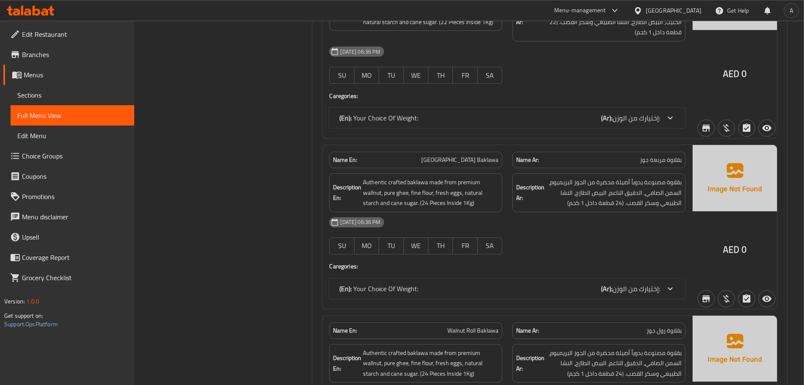
scroll to position [2536, 0]
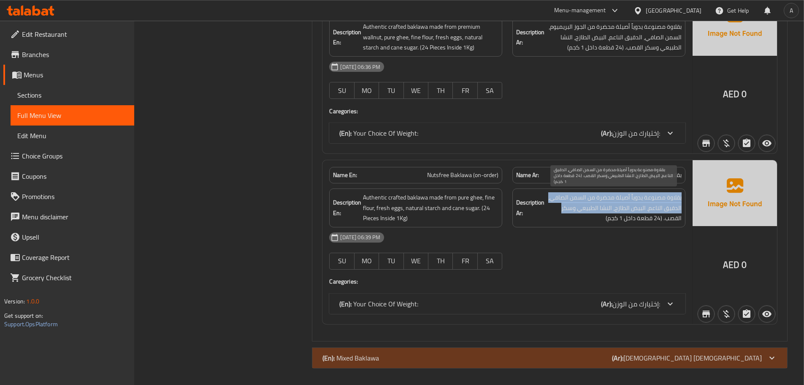
drag, startPoint x: 682, startPoint y: 197, endPoint x: 558, endPoint y: 212, distance: 125.1
click at [558, 212] on div "Description Ar: بقلاوة مصنوعة يدوياً أصيلة محضرة من السمن الصافي، الدقيق الناعم…" at bounding box center [599, 207] width 173 height 39
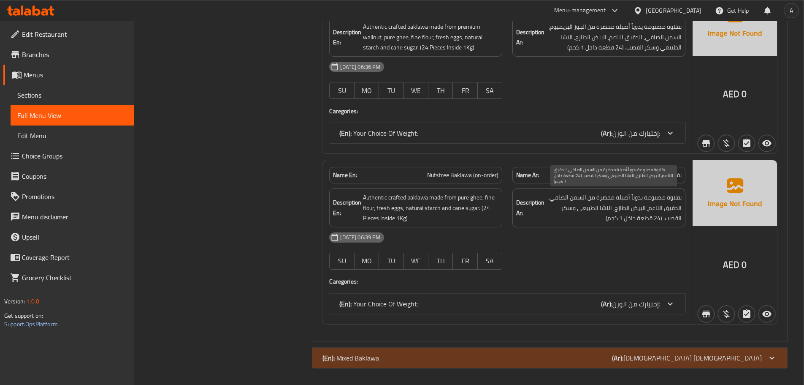
drag, startPoint x: 569, startPoint y: 220, endPoint x: 588, endPoint y: 219, distance: 19.0
click at [570, 220] on span "بقلاوة مصنوعة يدوياً أصيلة محضرة من السمن الصافي، الدقيق الناعم، البيض الطازج، …" at bounding box center [614, 207] width 136 height 31
click at [434, 299] on div "(En): Your Choice Of Weight: (Ar): إختيارك من الوزن:" at bounding box center [499, 303] width 321 height 10
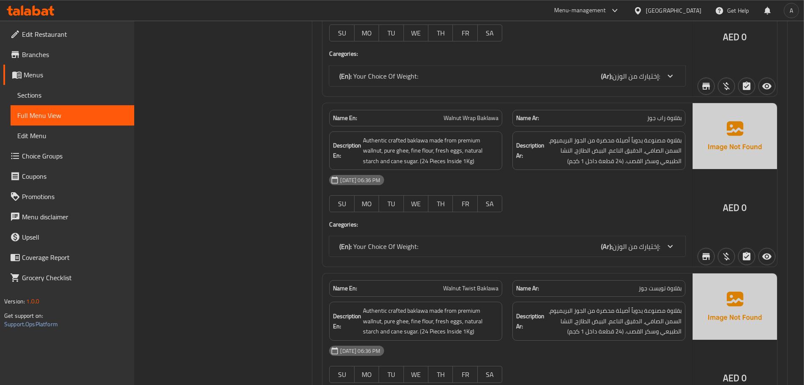
scroll to position [2107, 0]
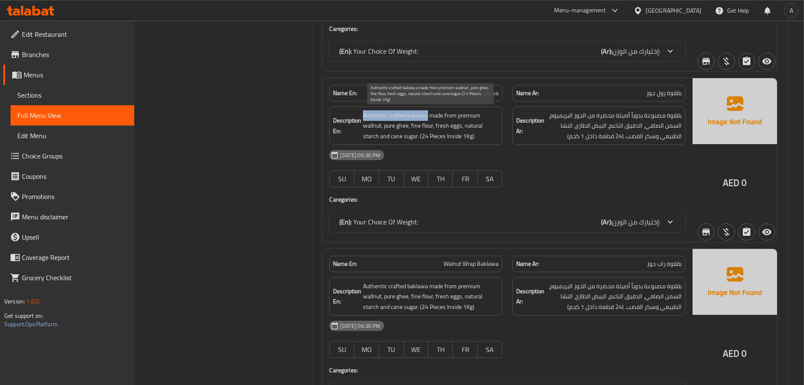
drag, startPoint x: 362, startPoint y: 114, endPoint x: 428, endPoint y: 114, distance: 65.9
click at [428, 114] on h6 "Description En: Authentic crafted baklawa made from premium wallnut, pure ghee,…" at bounding box center [415, 125] width 165 height 31
copy span "Authentic crafted baklawa"
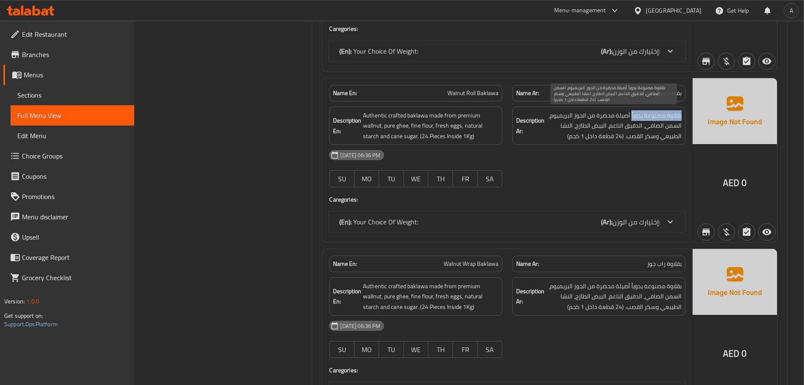
drag, startPoint x: 681, startPoint y: 114, endPoint x: 631, endPoint y: 113, distance: 49.8
click at [631, 113] on span "بقلاوة مصنوعة يدوياً أصيلة محضرة من الجوز البريميوم، السمن الصافي، الدقيق الناع…" at bounding box center [614, 125] width 136 height 31
copy span "بقلاوة مصنوعة يدوياً"
click at [565, 160] on div "07-10-2025 06:36 PM" at bounding box center [507, 155] width 366 height 20
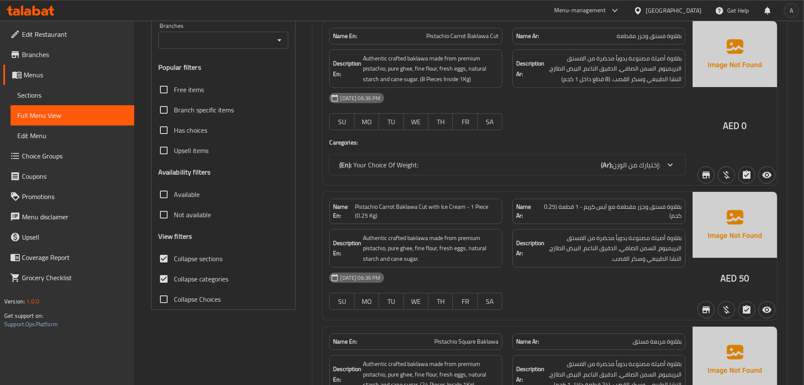
scroll to position [127, 0]
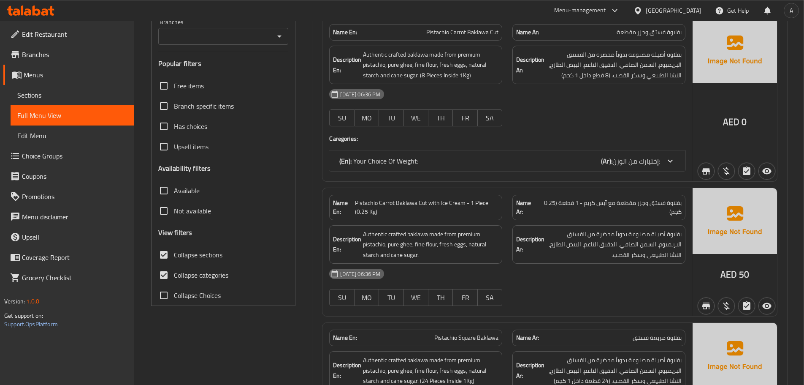
click at [163, 254] on input "Collapse sections" at bounding box center [164, 254] width 20 height 20
checkbox input "true"
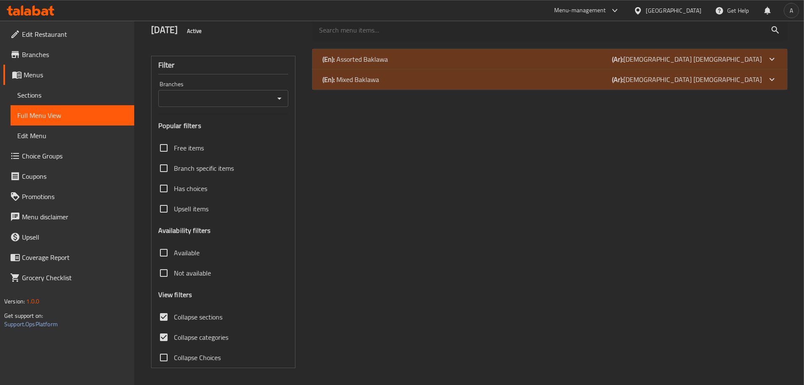
scroll to position [65, 0]
click at [379, 62] on p "(En): Assorted Baklawa" at bounding box center [355, 59] width 65 height 10
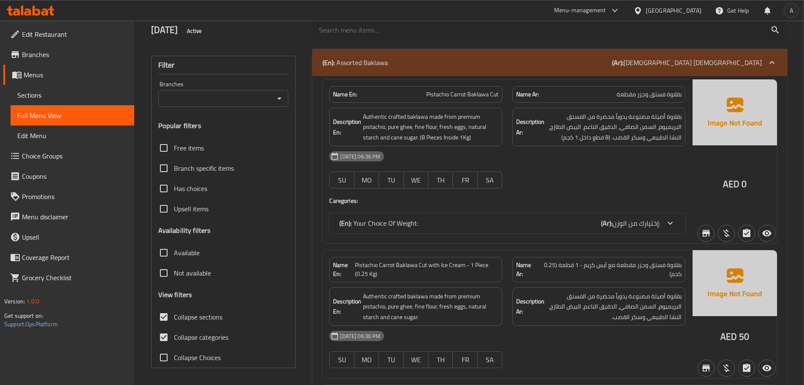
drag, startPoint x: 168, startPoint y: 342, endPoint x: 171, endPoint y: 337, distance: 5.9
click at [168, 342] on input "Collapse categories" at bounding box center [164, 337] width 20 height 20
checkbox input "false"
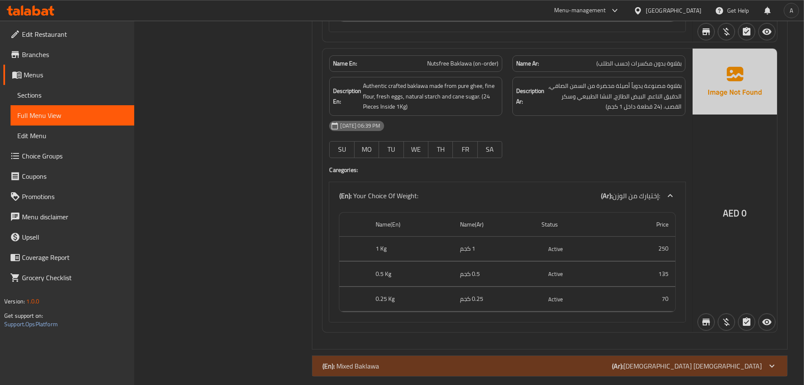
scroll to position [4331, 0]
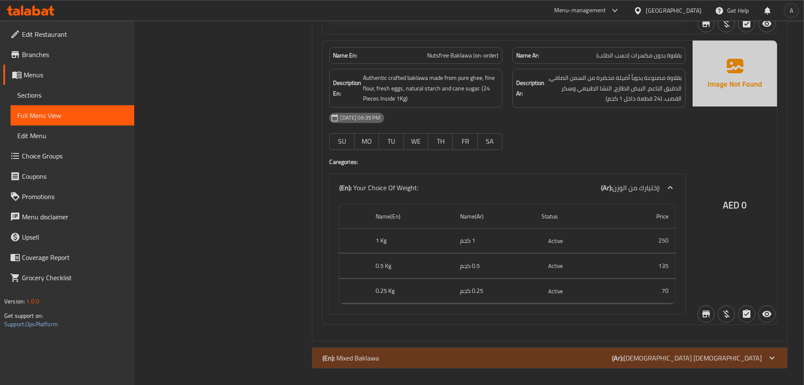
click at [419, 357] on div "(En): Mixed Baklawa (Ar): البقلاوة المشكلة" at bounding box center [542, 358] width 439 height 10
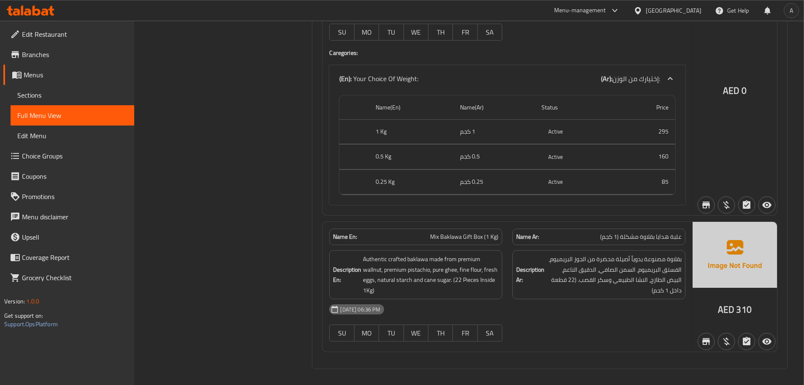
scroll to position [4788, 0]
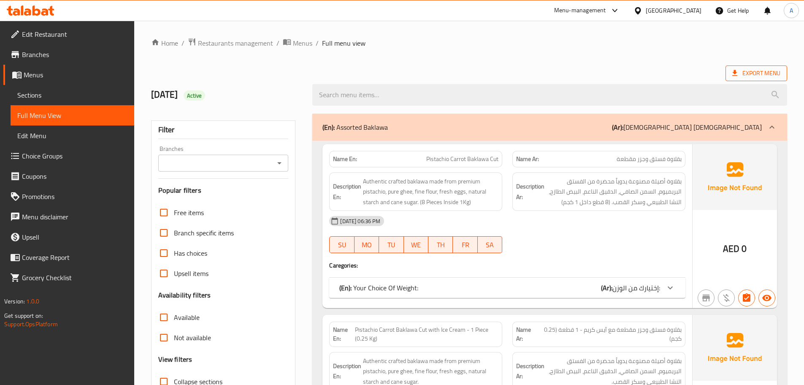
click at [746, 76] on span "Export Menu" at bounding box center [756, 73] width 48 height 11
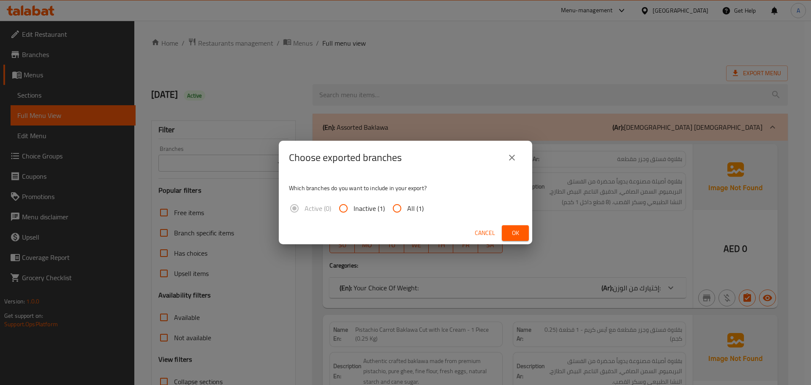
drag, startPoint x: 393, startPoint y: 215, endPoint x: 395, endPoint y: 210, distance: 5.5
click at [393, 215] on input "All (1)" at bounding box center [397, 208] width 20 height 20
radio input "true"
click at [511, 230] on span "Ok" at bounding box center [515, 233] width 14 height 11
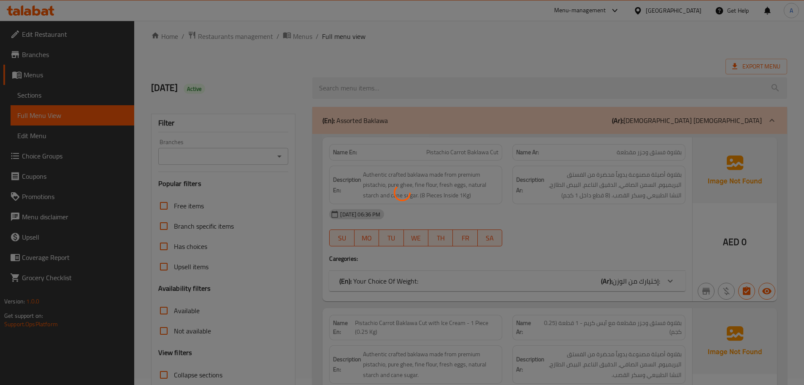
scroll to position [84, 0]
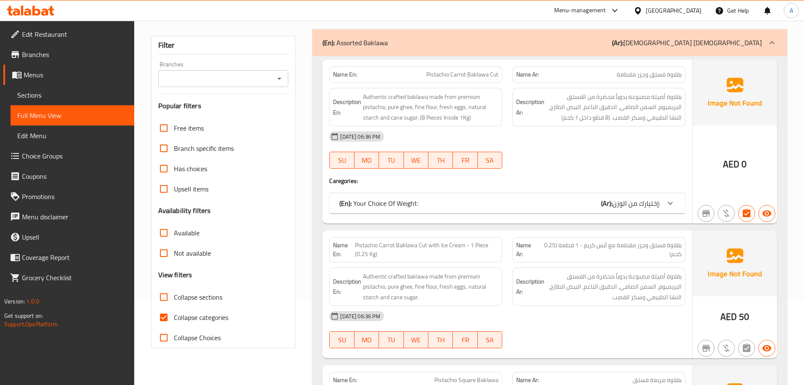
click at [168, 314] on input "Collapse categories" at bounding box center [164, 317] width 20 height 20
checkbox input "false"
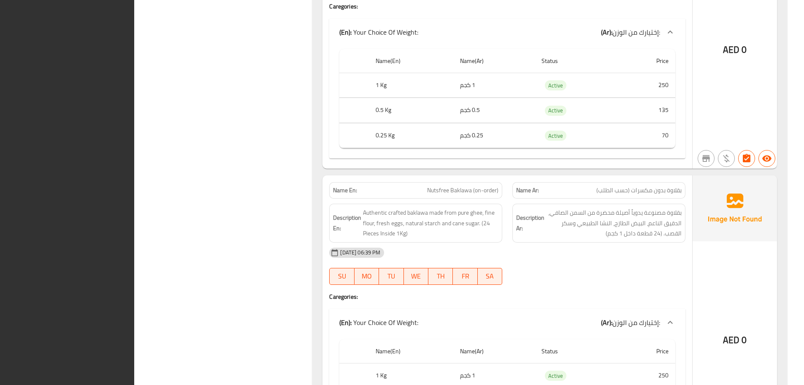
scroll to position [4788, 0]
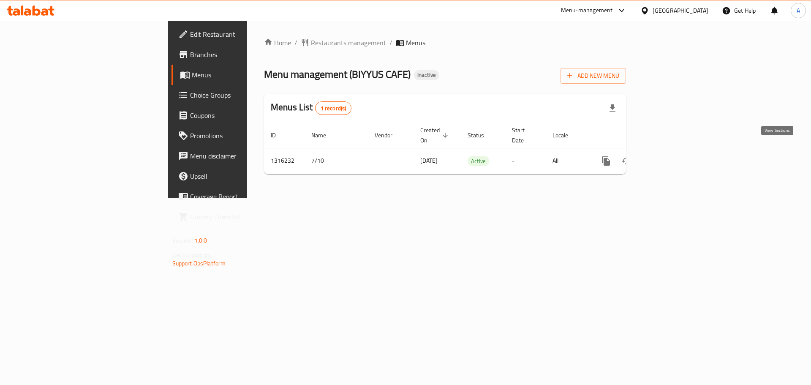
click at [677, 151] on link "enhanced table" at bounding box center [666, 161] width 20 height 20
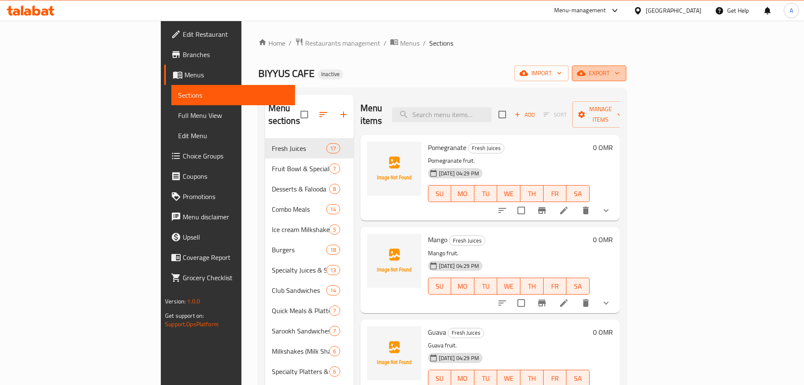
click at [620, 72] on span "export" at bounding box center [599, 73] width 41 height 11
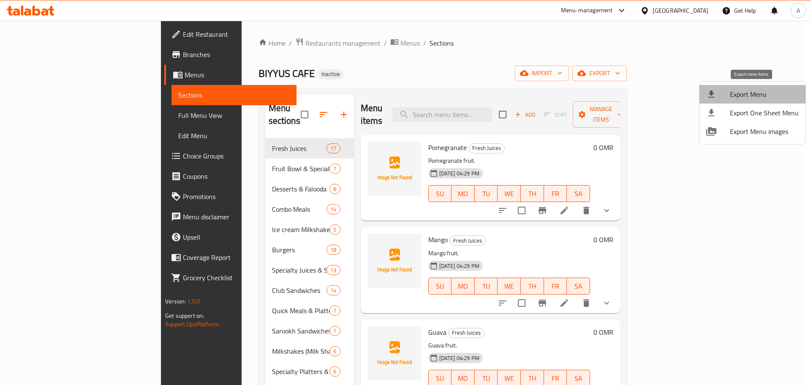
click at [758, 89] on span "Export Menu" at bounding box center [764, 94] width 69 height 10
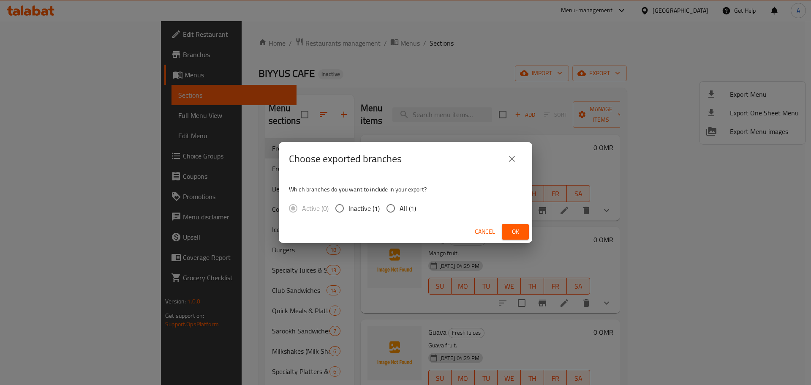
click at [414, 209] on span "All (1)" at bounding box center [407, 208] width 16 height 10
click at [399, 209] on input "All (1)" at bounding box center [391, 208] width 18 height 18
radio input "true"
click at [506, 228] on button "Ok" at bounding box center [515, 232] width 27 height 16
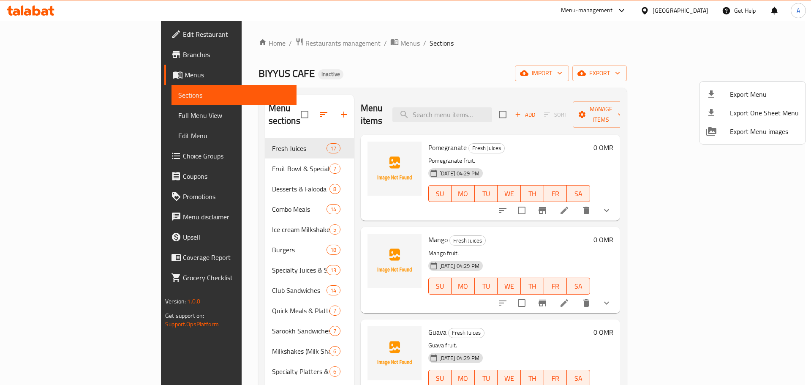
click at [404, 61] on div at bounding box center [405, 192] width 811 height 385
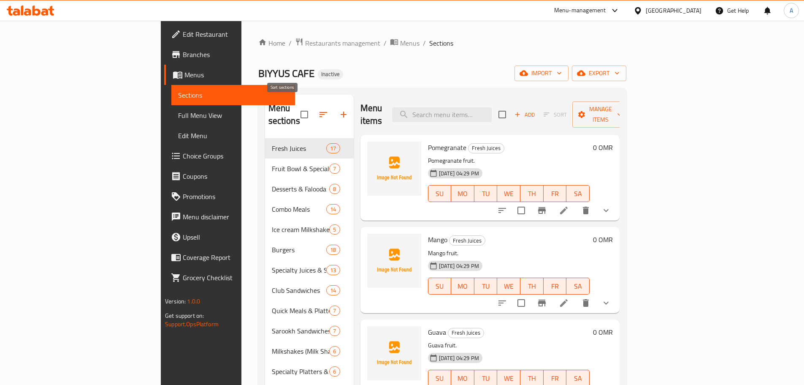
click at [320, 112] on icon "button" at bounding box center [324, 114] width 8 height 5
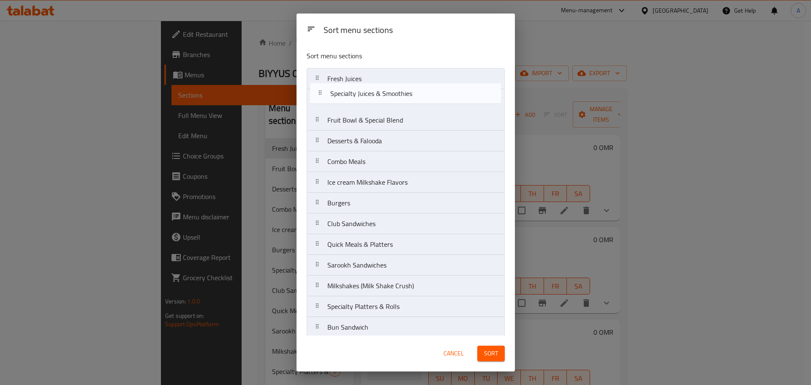
drag, startPoint x: 382, startPoint y: 204, endPoint x: 385, endPoint y: 89, distance: 115.3
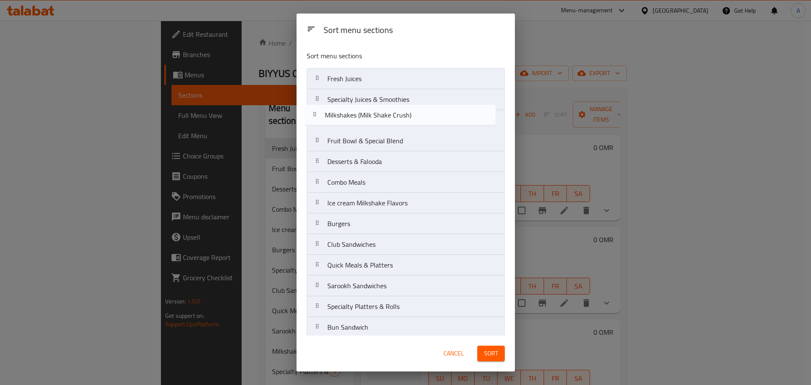
drag, startPoint x: 403, startPoint y: 252, endPoint x: 400, endPoint y: 111, distance: 141.0
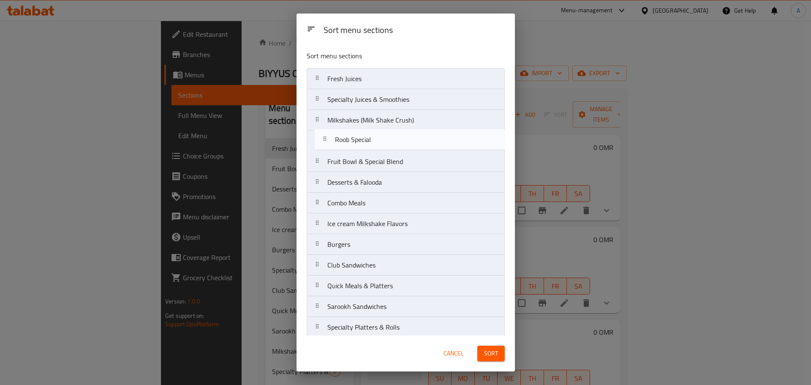
drag, startPoint x: 364, startPoint y: 194, endPoint x: 372, endPoint y: 138, distance: 56.2
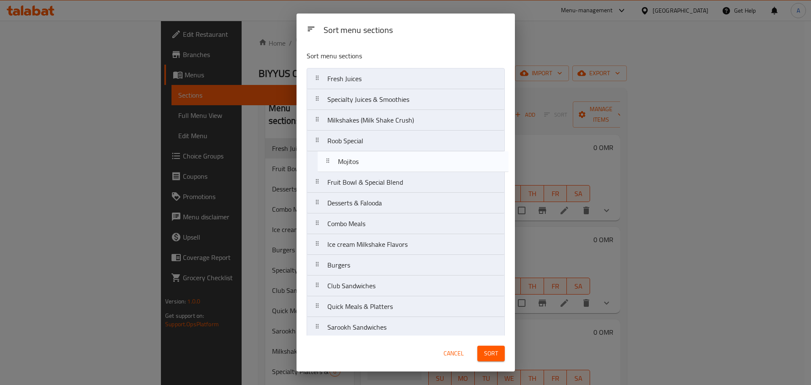
drag, startPoint x: 349, startPoint y: 188, endPoint x: 360, endPoint y: 158, distance: 32.3
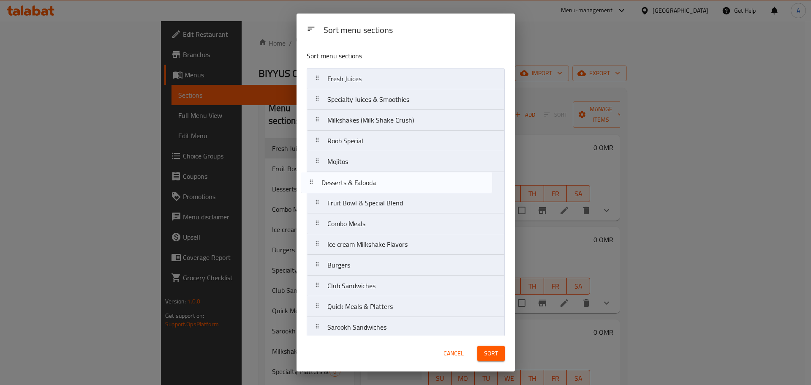
drag, startPoint x: 374, startPoint y: 198, endPoint x: 389, endPoint y: 16, distance: 182.6
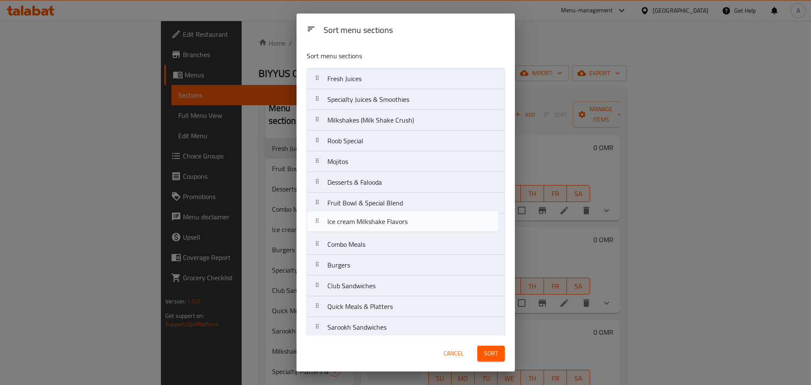
drag, startPoint x: 369, startPoint y: 246, endPoint x: 369, endPoint y: 221, distance: 24.9
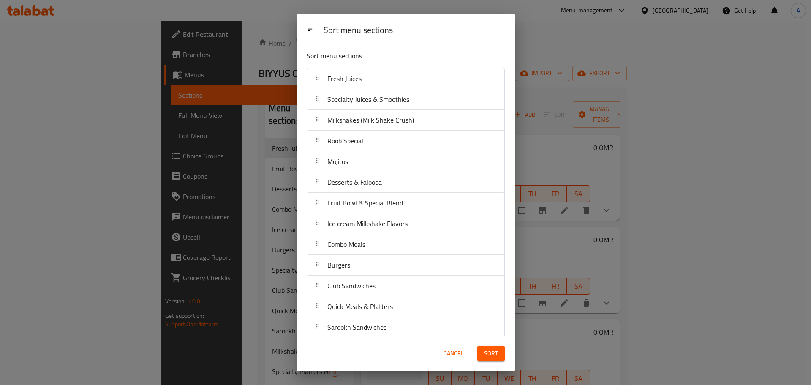
click at [491, 349] on span "Sort" at bounding box center [491, 353] width 14 height 11
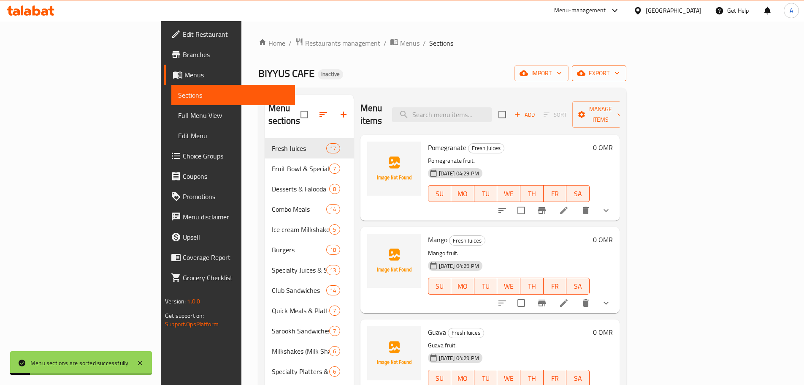
click at [620, 68] on span "export" at bounding box center [599, 73] width 41 height 11
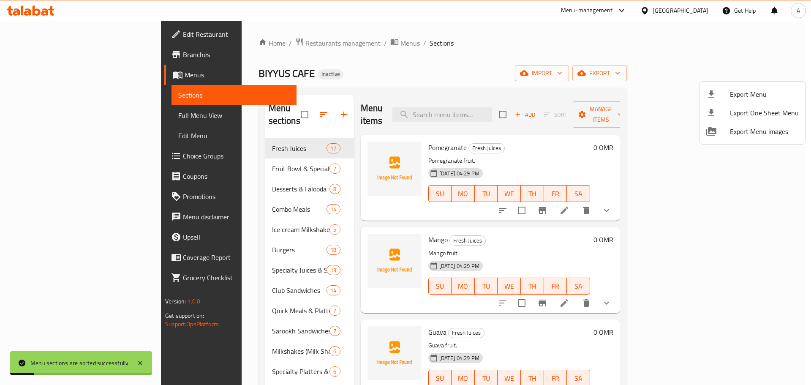
click at [747, 93] on span "Export Menu" at bounding box center [764, 94] width 69 height 10
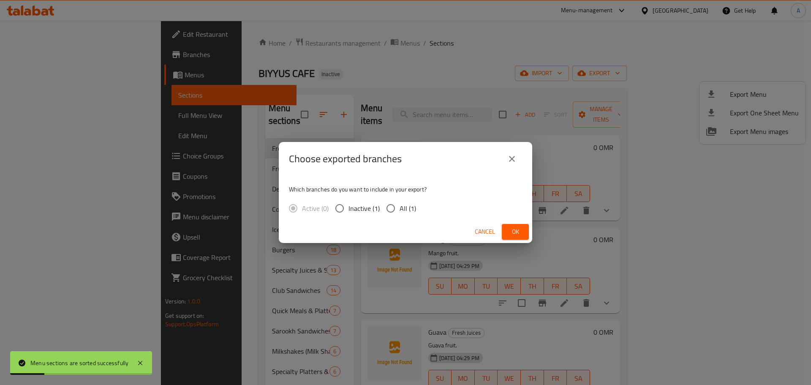
click at [387, 210] on input "All (1)" at bounding box center [391, 208] width 18 height 18
radio input "true"
click at [510, 231] on span "Ok" at bounding box center [515, 231] width 14 height 11
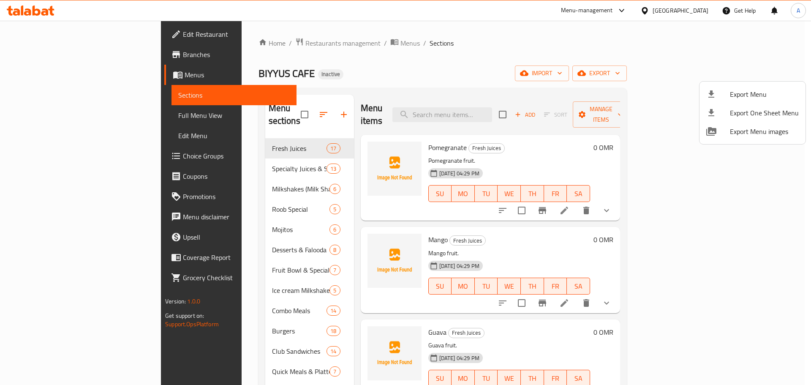
click at [34, 53] on div at bounding box center [405, 192] width 811 height 385
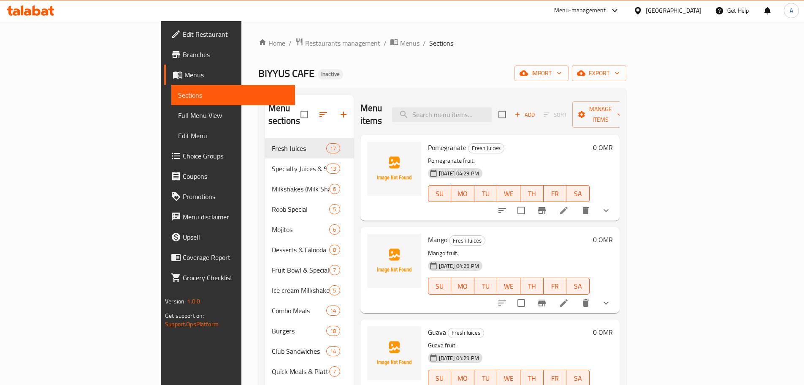
click at [183, 53] on span "Branches" at bounding box center [236, 54] width 106 height 10
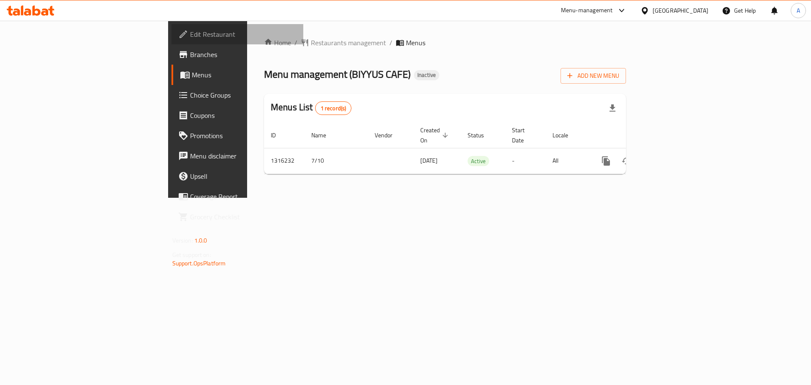
click at [190, 39] on span "Edit Restaurant" at bounding box center [243, 34] width 107 height 10
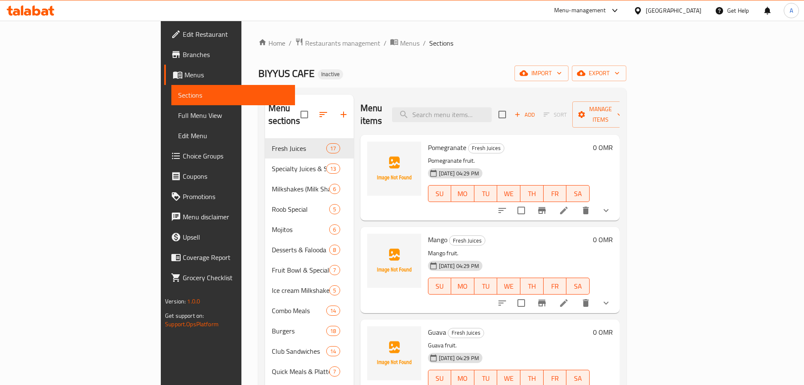
click at [178, 115] on span "Full Menu View" at bounding box center [233, 115] width 110 height 10
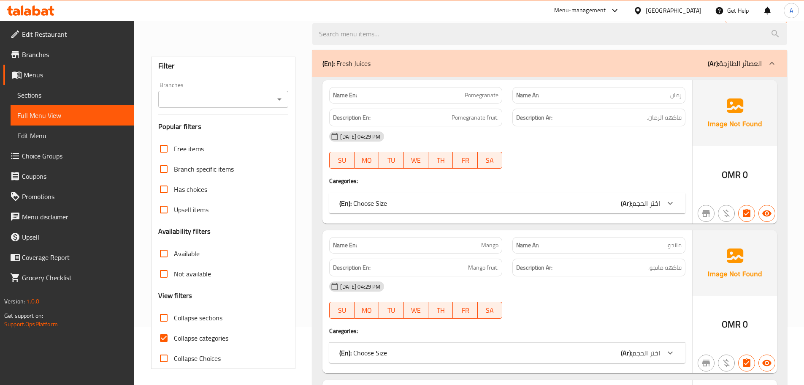
scroll to position [169, 0]
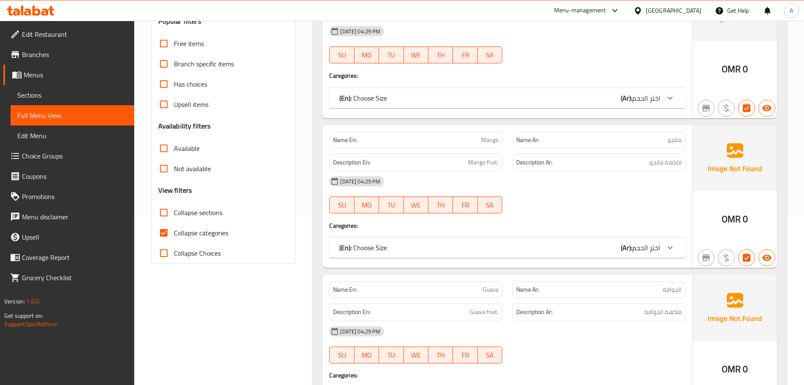
click at [169, 205] on input "Collapse sections" at bounding box center [164, 212] width 20 height 20
checkbox input "true"
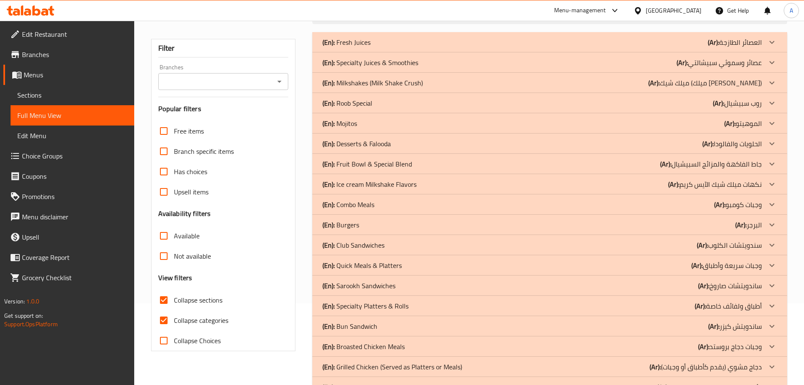
scroll to position [84, 0]
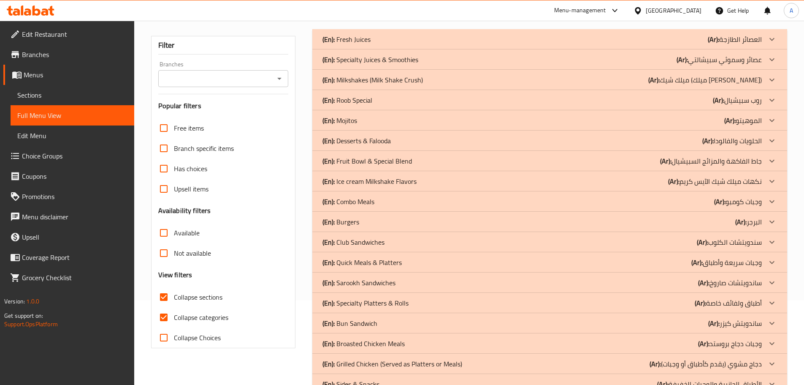
drag, startPoint x: 343, startPoint y: 115, endPoint x: 347, endPoint y: 118, distance: 4.8
click at [344, 116] on p "(En): Mojitos" at bounding box center [340, 120] width 35 height 10
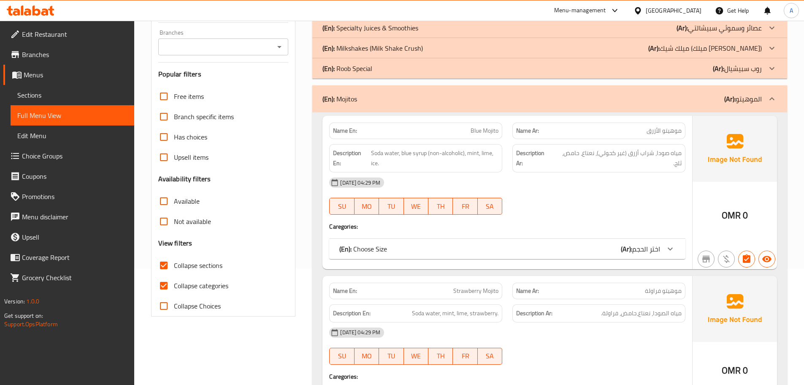
scroll to position [211, 0]
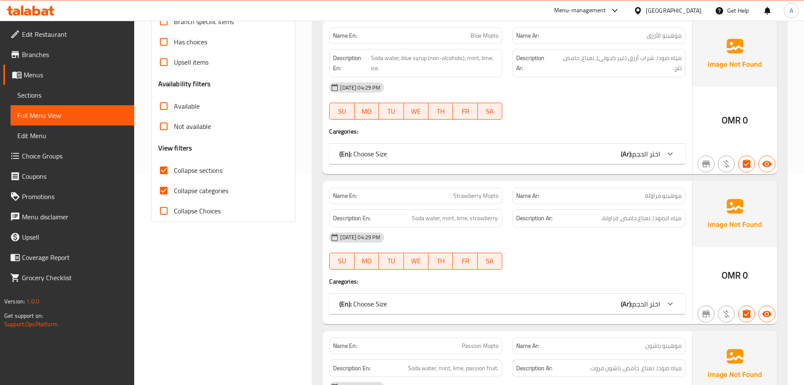
drag, startPoint x: 162, startPoint y: 193, endPoint x: 354, endPoint y: 160, distance: 194.8
click at [161, 193] on input "Collapse categories" at bounding box center [164, 190] width 20 height 20
checkbox input "false"
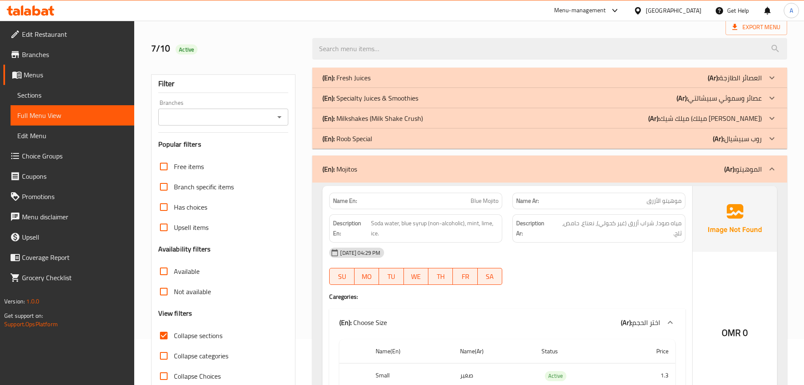
scroll to position [42, 0]
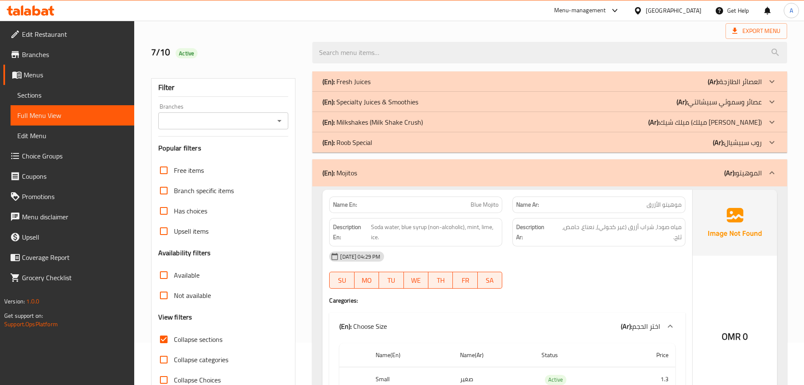
click at [357, 181] on div "(En): Mojitos (Ar): الموهيتو" at bounding box center [549, 172] width 475 height 27
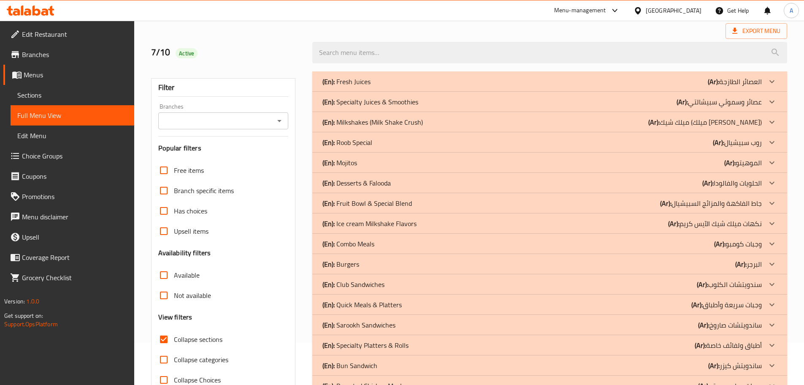
click at [358, 140] on p "(En): Roob Special" at bounding box center [348, 142] width 50 height 10
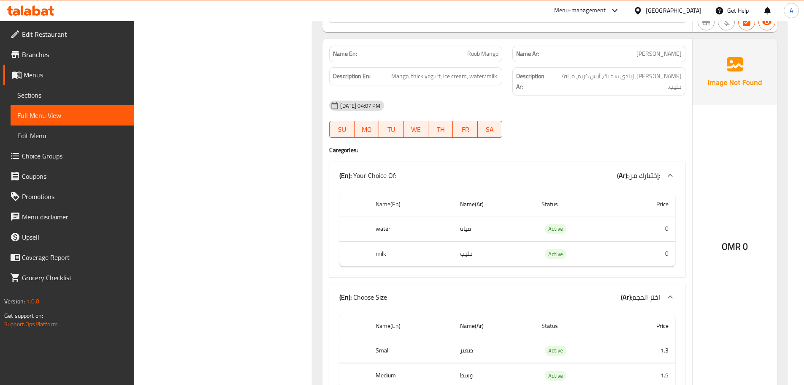
scroll to position [591, 0]
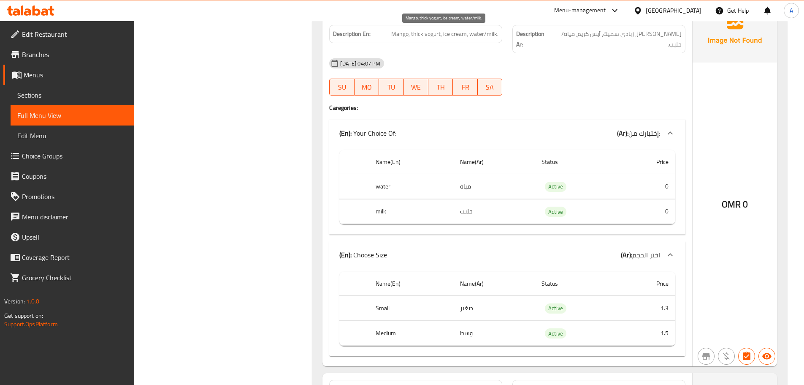
click at [472, 32] on span "Mango, thick yogurt, ice cream, water/milk." at bounding box center [444, 34] width 107 height 11
drag, startPoint x: 472, startPoint y: 32, endPoint x: 501, endPoint y: 29, distance: 29.3
click at [501, 29] on div "Description En: Mango, thick yogurt, ice cream, water/milk." at bounding box center [415, 34] width 173 height 18
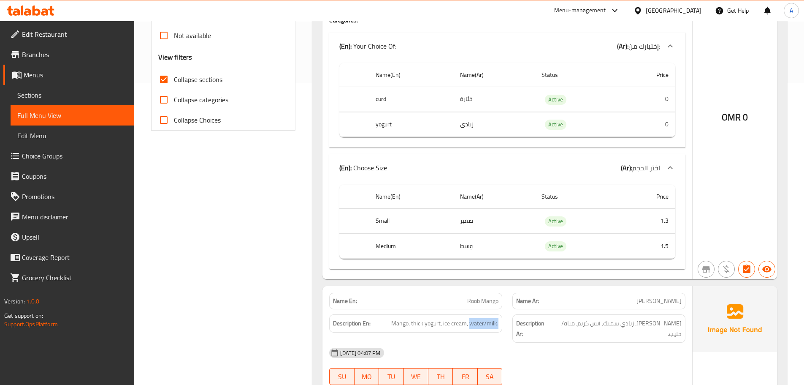
scroll to position [169, 0]
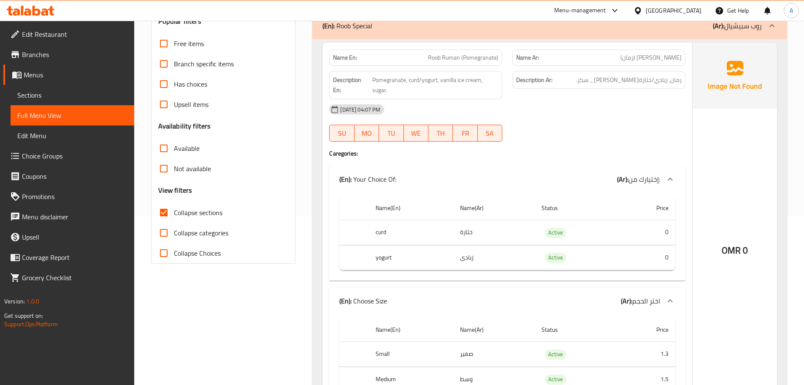
click at [378, 38] on div "(En): Roob Special (Ar): روب سبيشيال" at bounding box center [549, 25] width 475 height 27
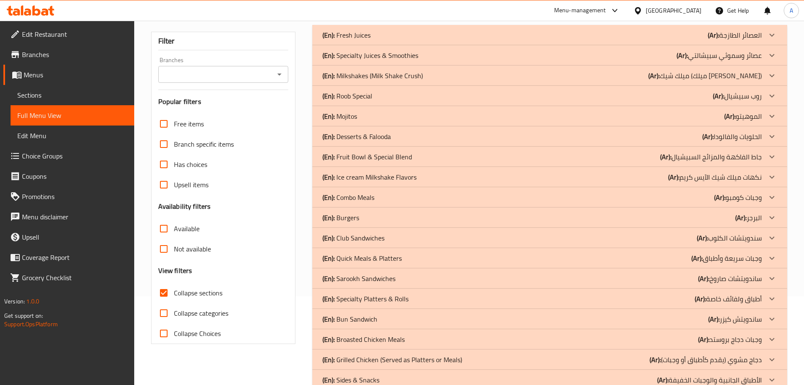
scroll to position [42, 0]
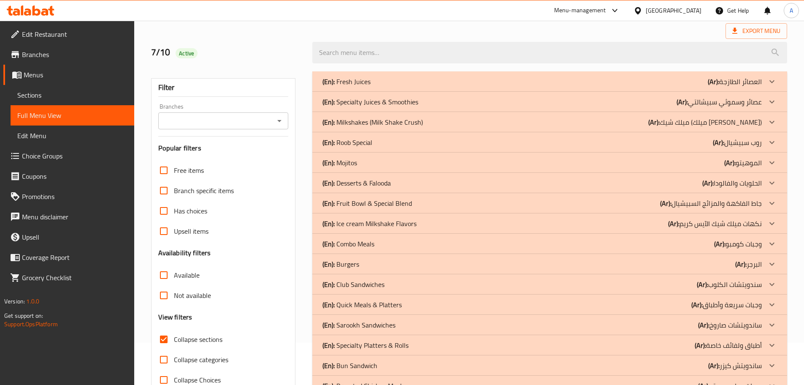
click at [369, 127] on p "(En): Milkshakes (Milk Shake Crush)" at bounding box center [373, 122] width 100 height 10
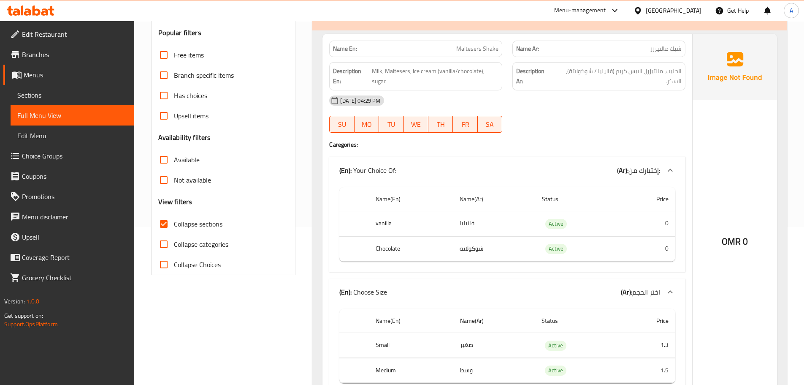
scroll to position [0, 0]
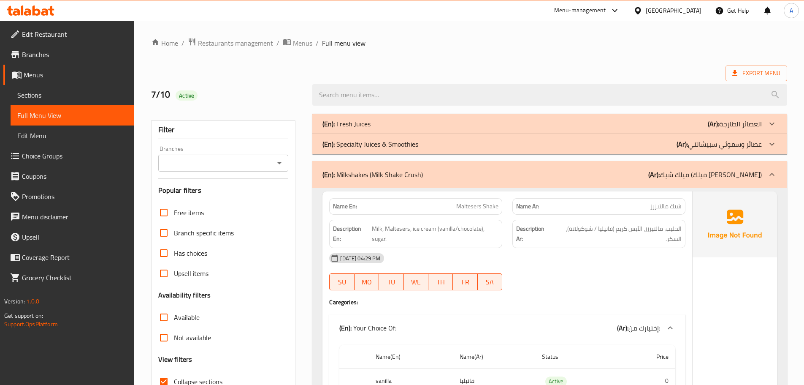
click at [346, 169] on p "(En): Milkshakes (Milk Shake Crush)" at bounding box center [373, 174] width 100 height 10
click at [353, 6] on div "Menu-management [GEOGRAPHIC_DATA] Get Help A" at bounding box center [402, 10] width 804 height 20
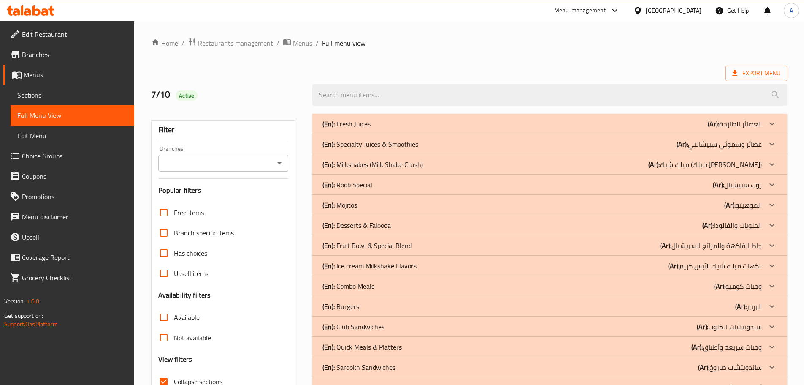
click at [363, 144] on p "(En): Specialty Juices & Smoothies" at bounding box center [371, 144] width 96 height 10
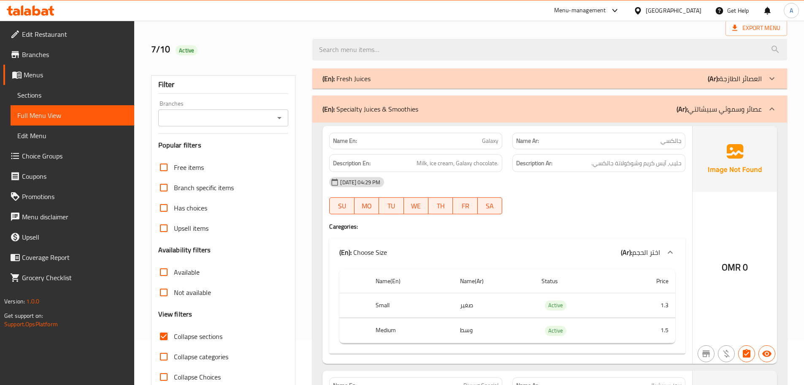
scroll to position [42, 0]
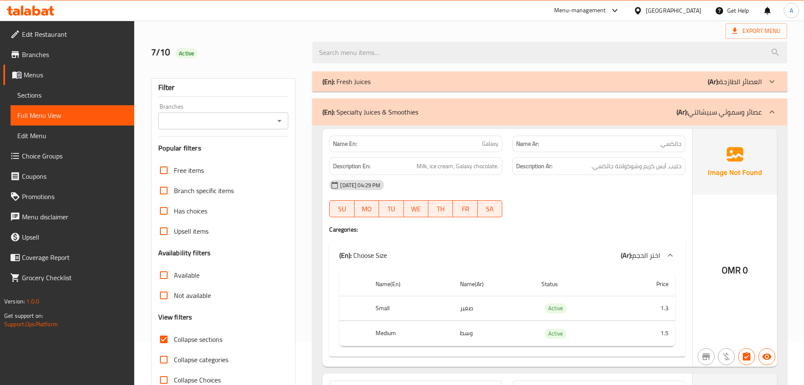
click at [347, 105] on div "(En): Specialty Juices & Smoothies (Ar): عصائر وسموثي سبيشالتي" at bounding box center [549, 111] width 475 height 27
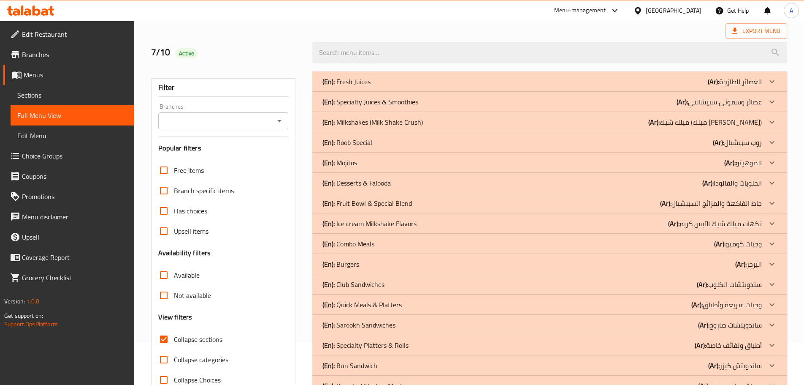
click at [374, 76] on div "(En): Fresh Juices (Ar): العصائر الطازجة" at bounding box center [542, 81] width 439 height 10
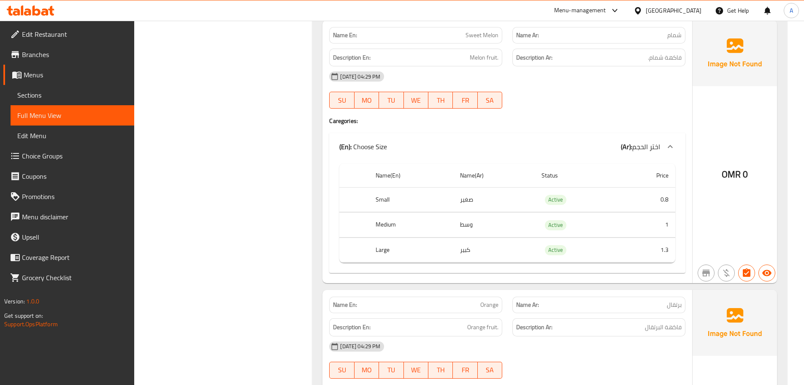
scroll to position [4202, 0]
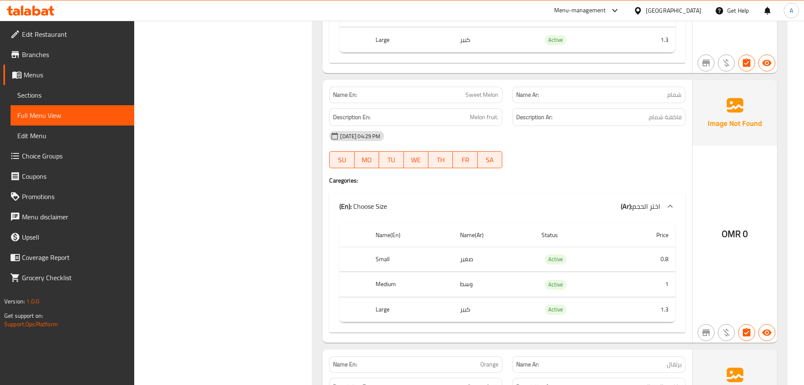
drag, startPoint x: 804, startPoint y: 296, endPoint x: 809, endPoint y: 276, distance: 20.9
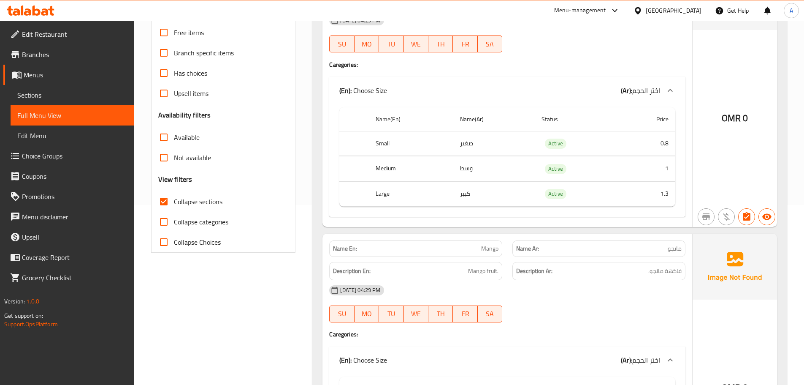
scroll to position [46, 0]
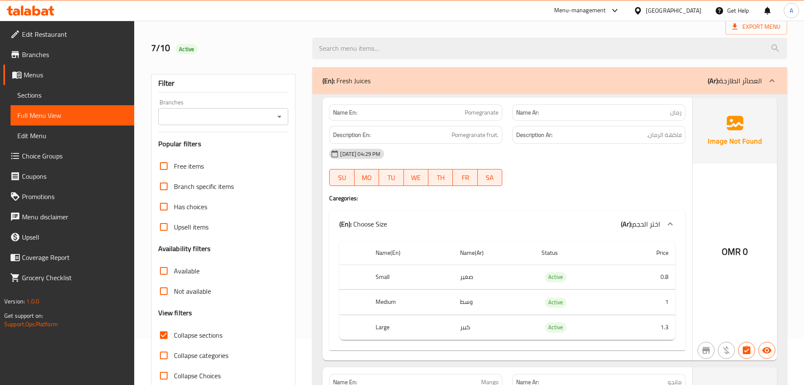
drag, startPoint x: 669, startPoint y: 77, endPoint x: 443, endPoint y: 140, distance: 234.9
click at [669, 77] on div "(En): Fresh Juices (Ar): العصائر الطازجة" at bounding box center [542, 81] width 439 height 10
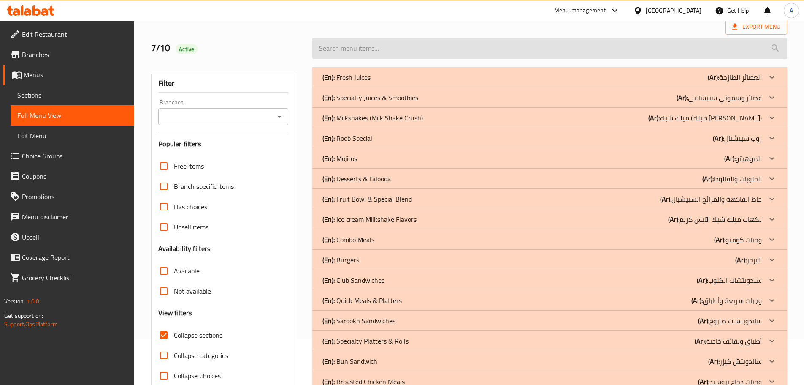
click at [366, 39] on input "search" at bounding box center [549, 49] width 475 height 22
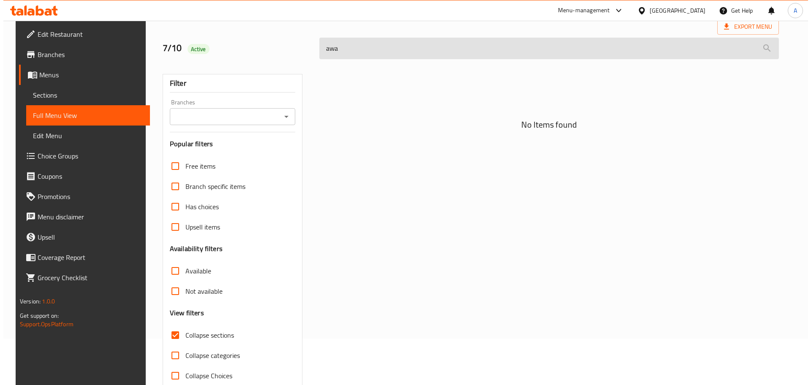
scroll to position [6, 0]
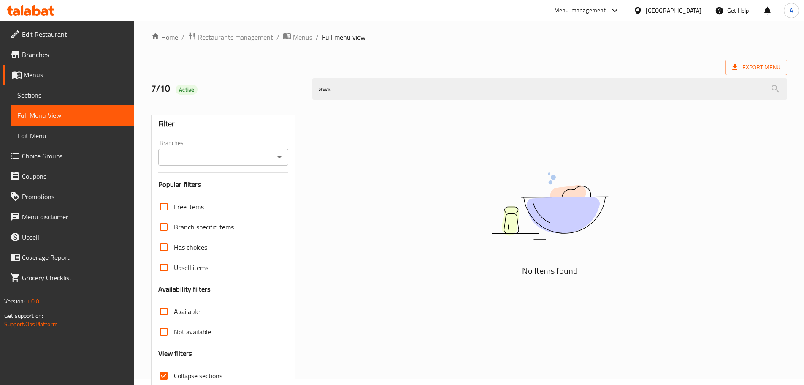
drag, startPoint x: 360, startPoint y: 86, endPoint x: 293, endPoint y: 93, distance: 67.1
click at [293, 93] on div "7/10 Active awa" at bounding box center [469, 89] width 646 height 38
type input "awa"
click at [67, 100] on span "Sections" at bounding box center [72, 95] width 110 height 10
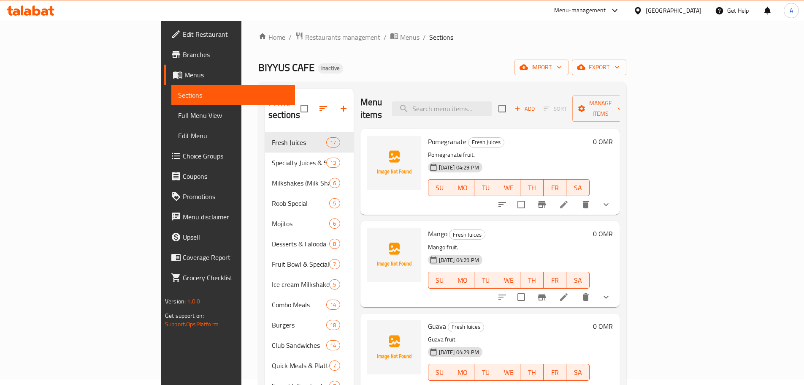
click at [499, 93] on div "Menu items Add Sort Manage items" at bounding box center [490, 109] width 259 height 40
click at [492, 101] on input "search" at bounding box center [442, 108] width 100 height 15
type input "u"
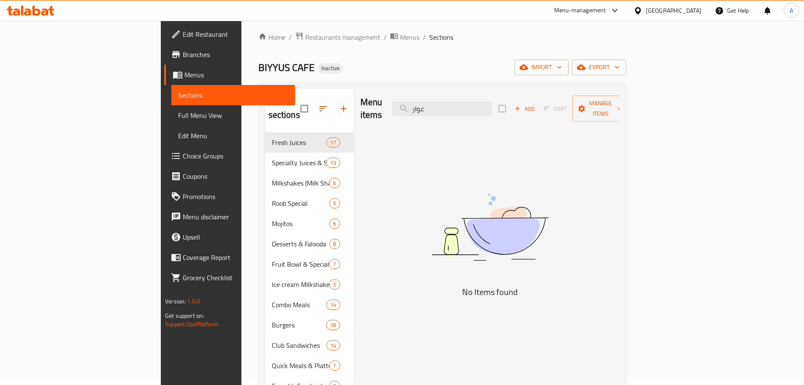
type input "عوار"
click at [296, 100] on input "checkbox" at bounding box center [305, 109] width 18 height 18
checkbox input "true"
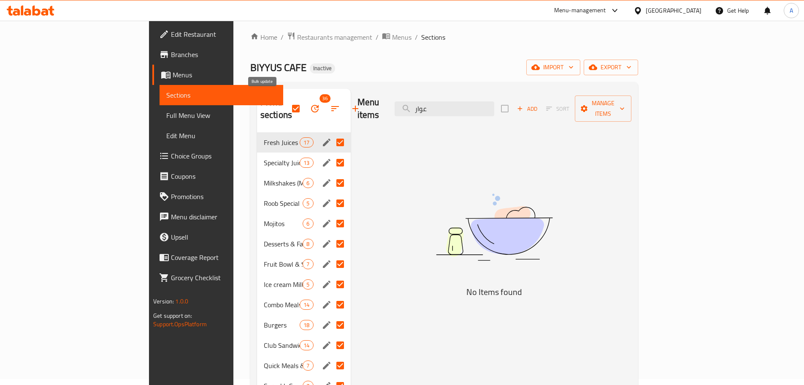
click at [305, 100] on button "button" at bounding box center [315, 108] width 20 height 20
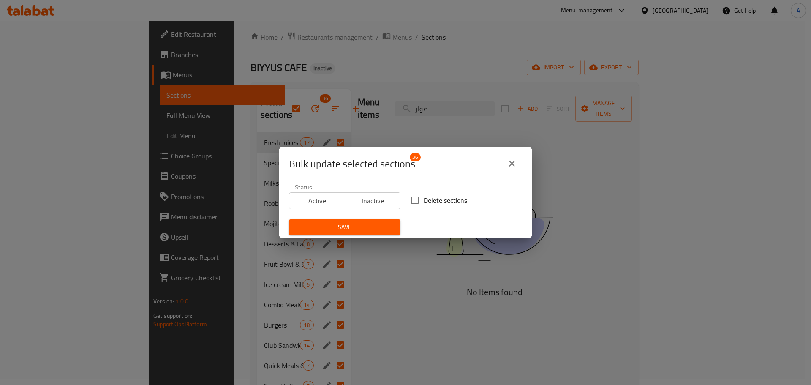
click at [423, 198] on span "Delete sections" at bounding box center [444, 200] width 43 height 10
click at [421, 198] on input "Delete sections" at bounding box center [415, 200] width 18 height 18
checkbox input "true"
click at [374, 225] on span "Save" at bounding box center [345, 227] width 98 height 11
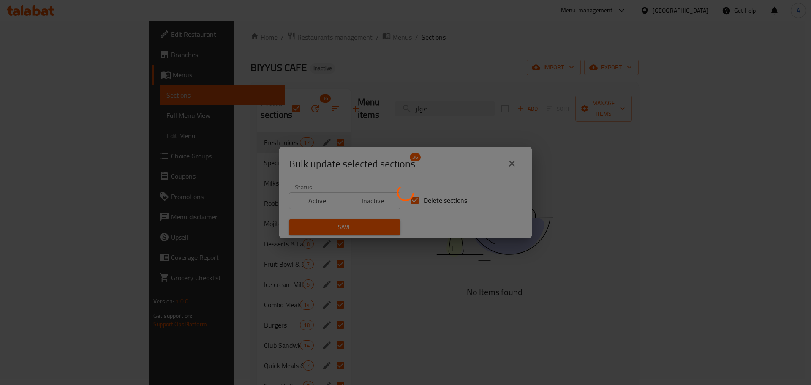
checkbox input "false"
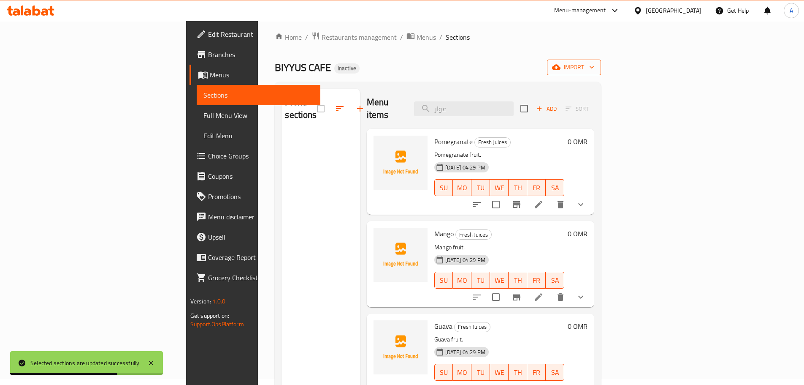
click at [594, 72] on span "import" at bounding box center [574, 67] width 41 height 11
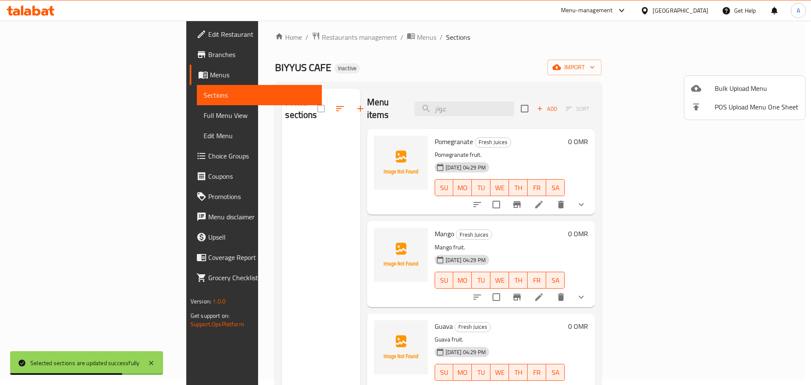
click at [746, 85] on span "Bulk Upload Menu" at bounding box center [756, 88] width 84 height 10
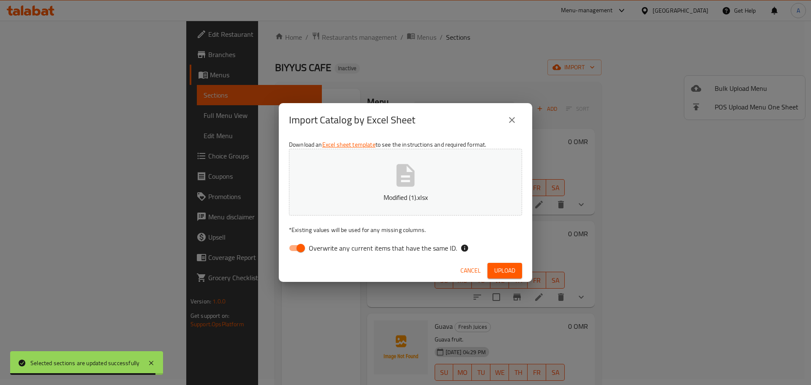
drag, startPoint x: 426, startPoint y: 250, endPoint x: 432, endPoint y: 250, distance: 5.5
click at [426, 250] on span "Overwrite any current items that have the same ID." at bounding box center [383, 248] width 148 height 10
click at [325, 250] on input "Overwrite any current items that have the same ID." at bounding box center [301, 248] width 48 height 16
checkbox input "false"
click at [486, 262] on div "Cancel Upload" at bounding box center [405, 270] width 253 height 22
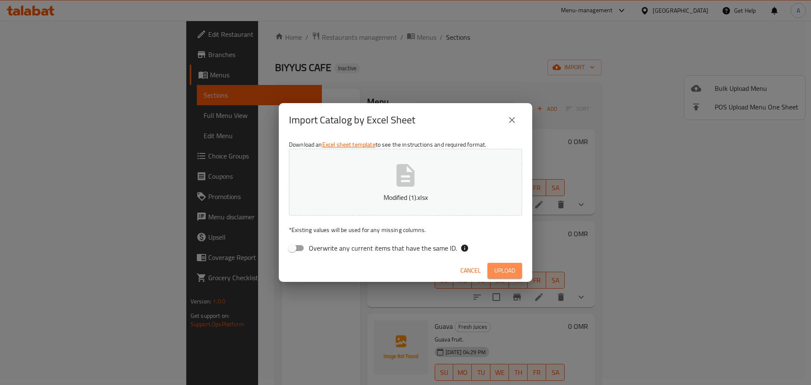
click at [493, 270] on button "Upload" at bounding box center [504, 271] width 35 height 16
click at [509, 272] on span "Upload" at bounding box center [504, 270] width 21 height 11
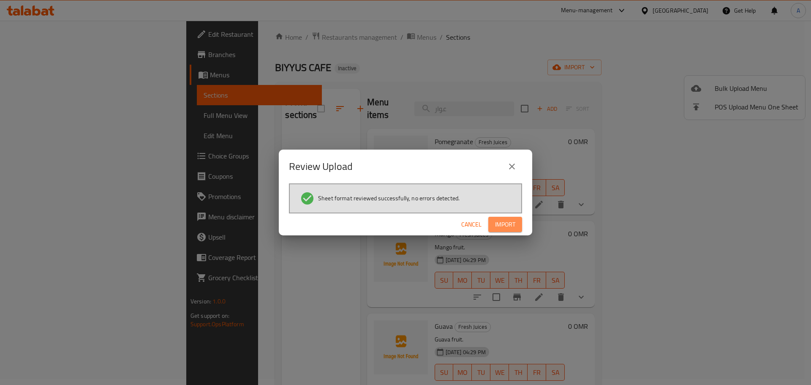
click at [503, 223] on span "Import" at bounding box center [505, 224] width 20 height 11
